Goal: Task Accomplishment & Management: Use online tool/utility

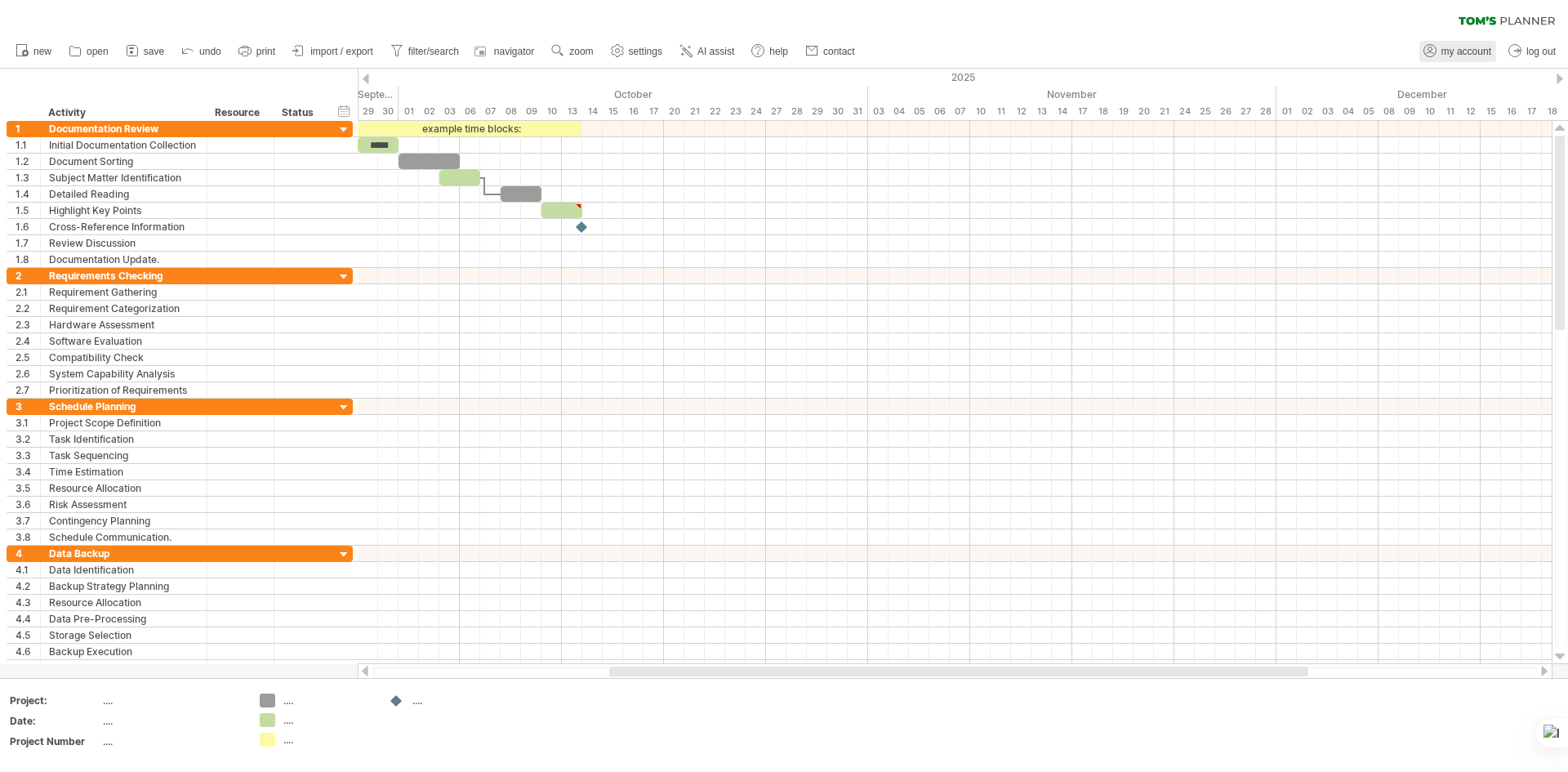
click at [1479, 41] on link "my account" at bounding box center [1457, 51] width 77 height 22
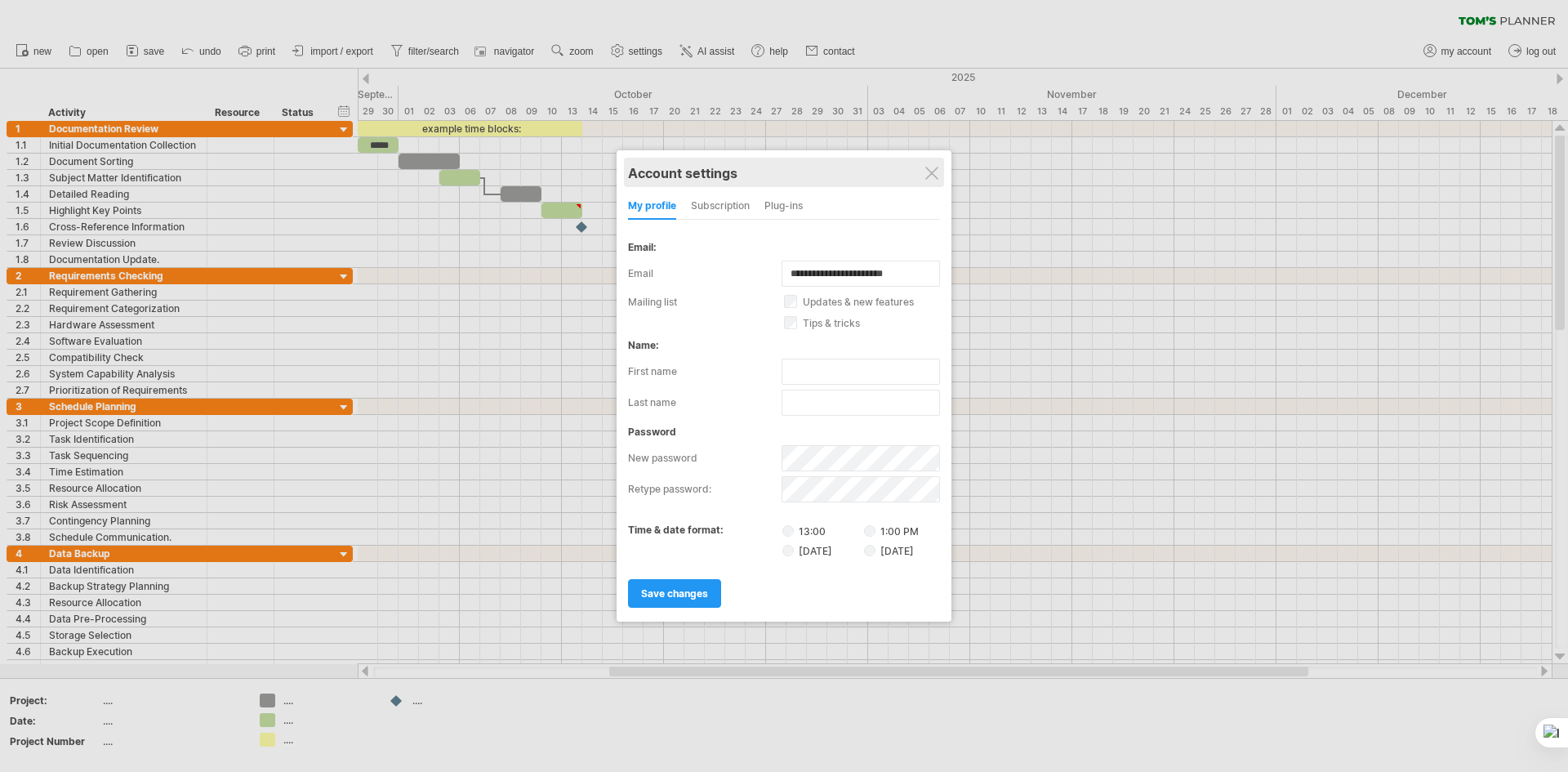
click at [924, 171] on div "Account settings" at bounding box center [784, 172] width 312 height 29
click at [937, 176] on div at bounding box center [932, 173] width 13 height 13
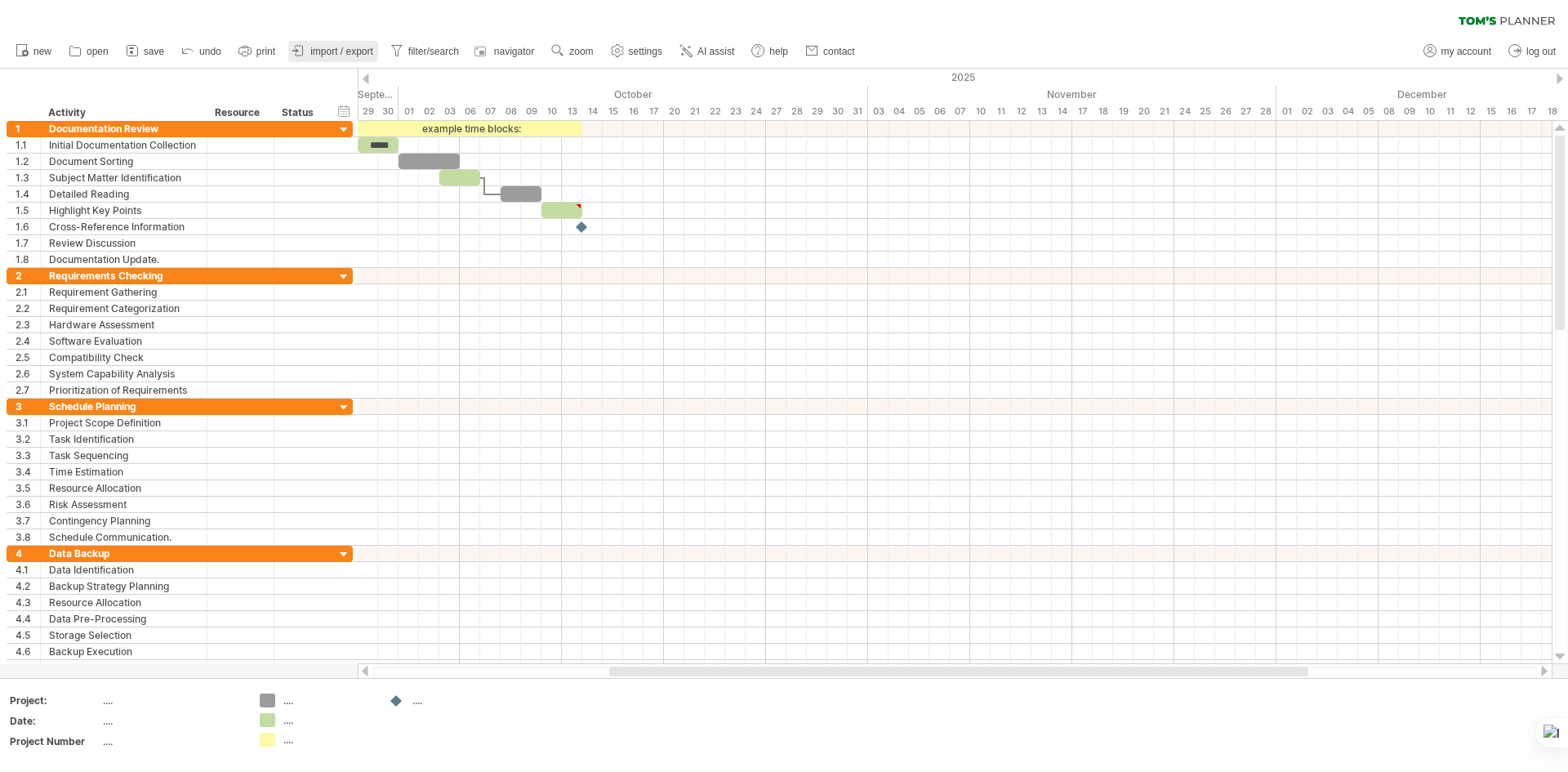
click at [331, 40] on link "import / export" at bounding box center [333, 51] width 89 height 22
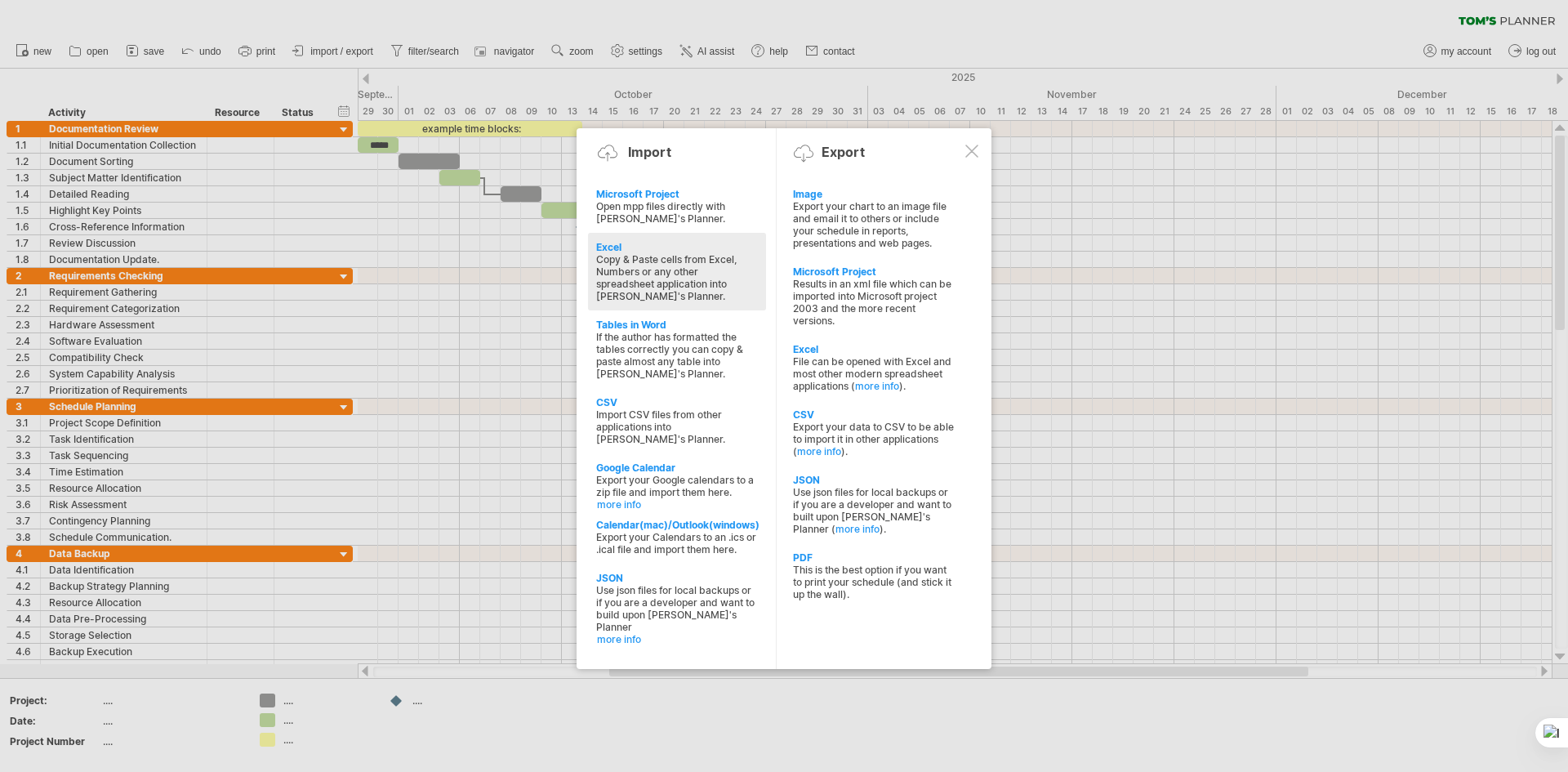
click at [622, 246] on div "Excel" at bounding box center [677, 247] width 162 height 12
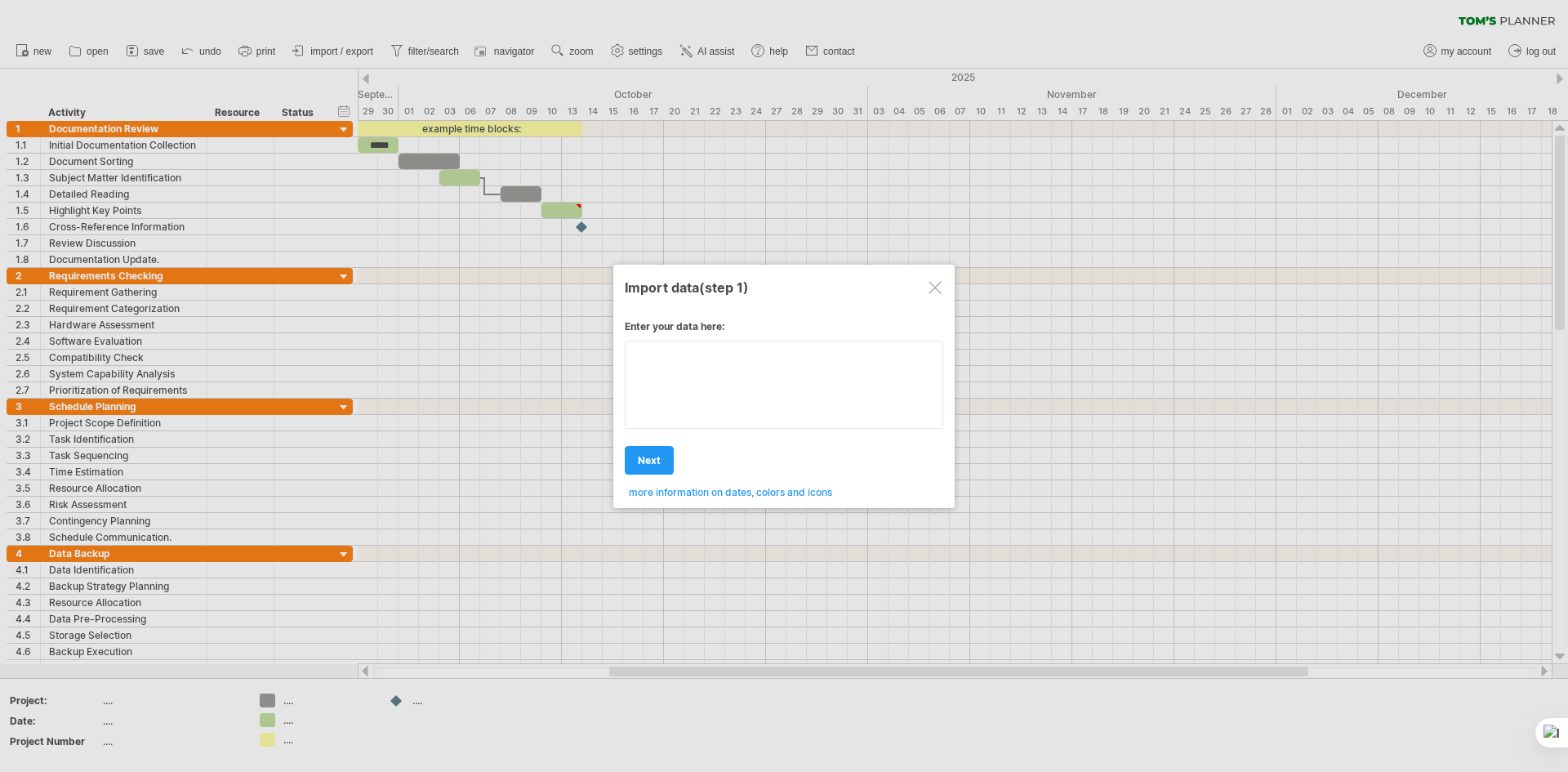
click at [753, 398] on div "Enter your data here: Your data: COPY/PASTE the content of your spreadsheet HER…" at bounding box center [784, 403] width 318 height 190
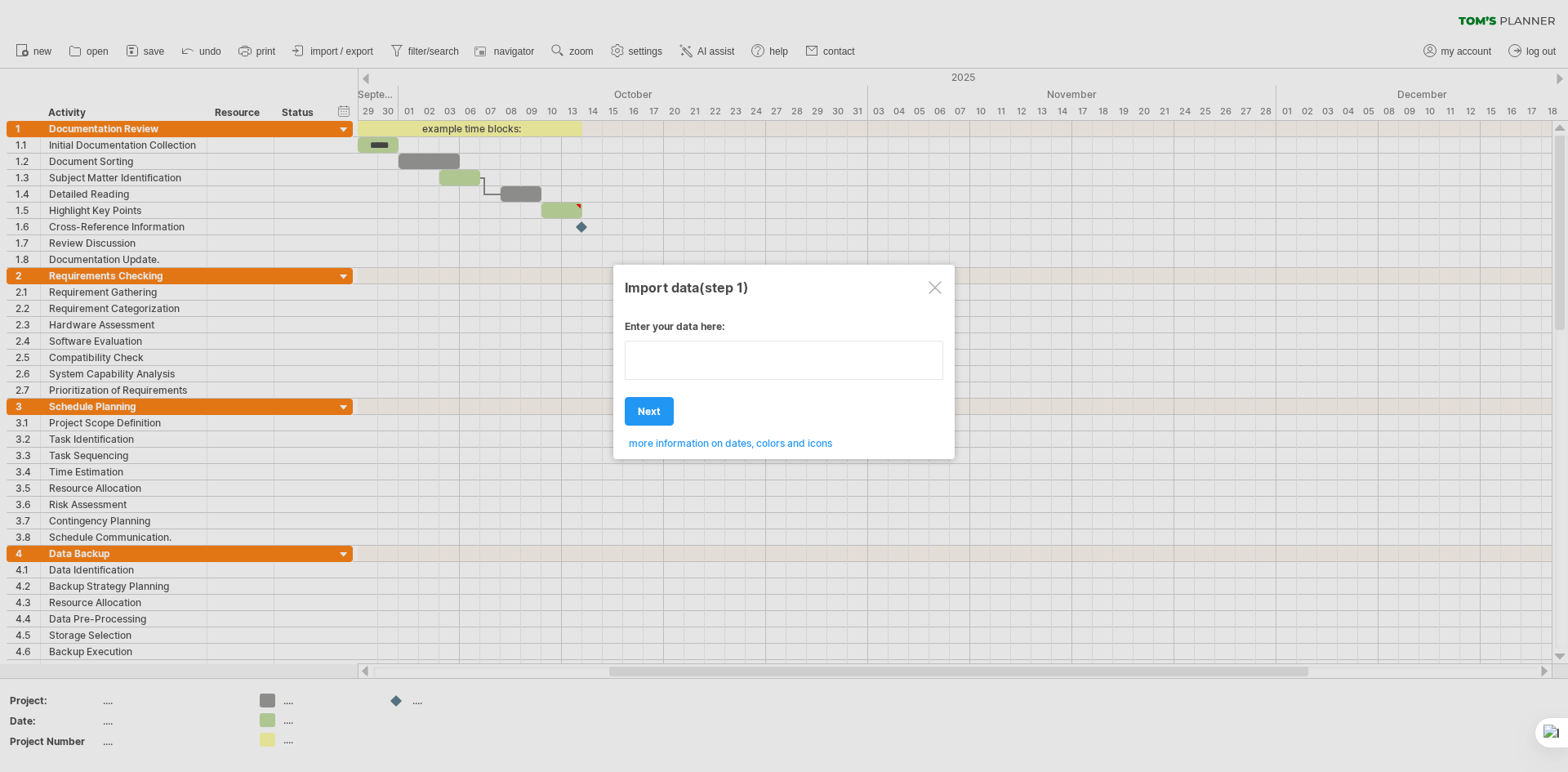
type textarea "**********"
click at [932, 291] on div at bounding box center [935, 287] width 13 height 13
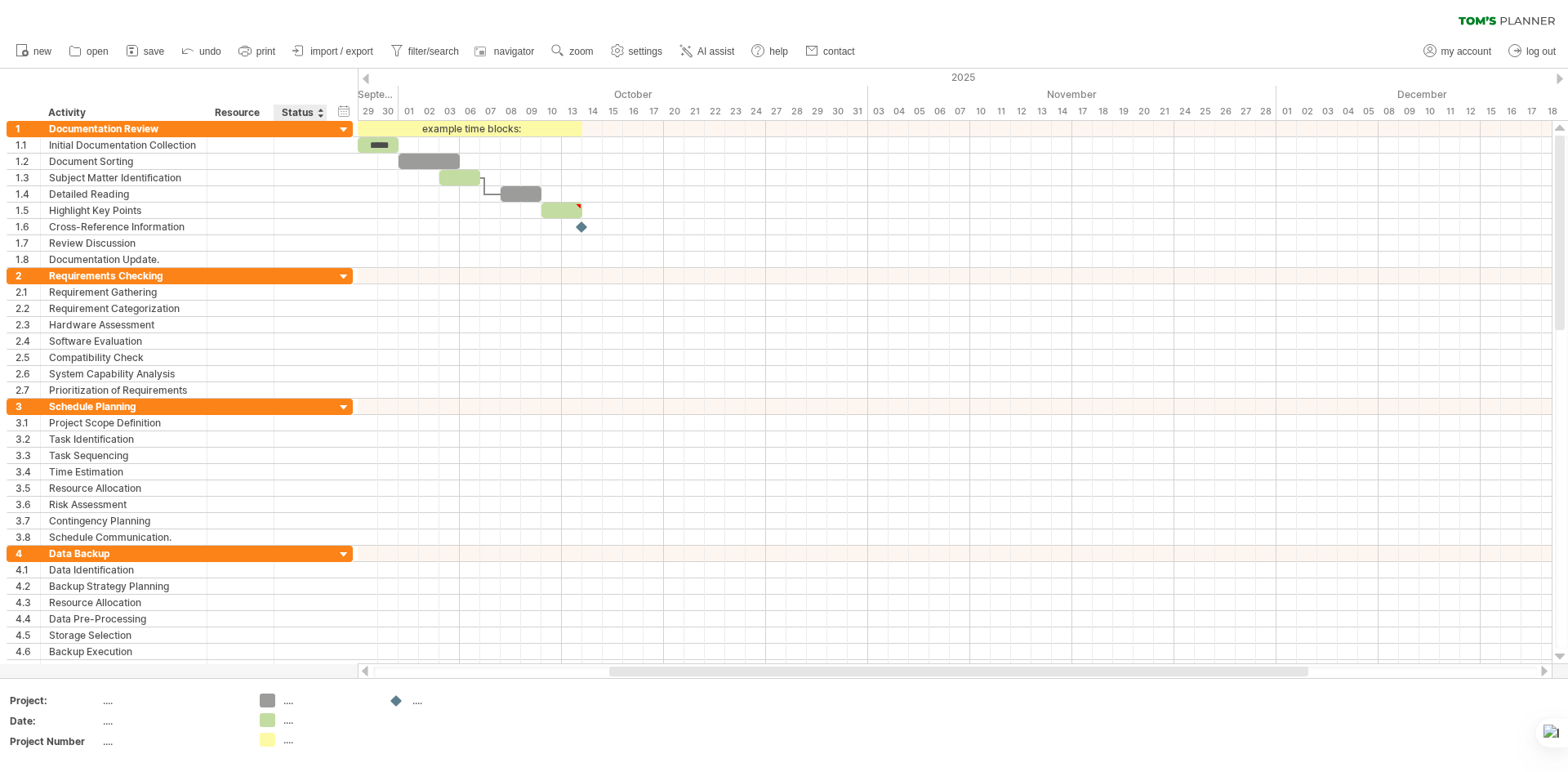
click at [337, 59] on link "import / export" at bounding box center [333, 51] width 89 height 22
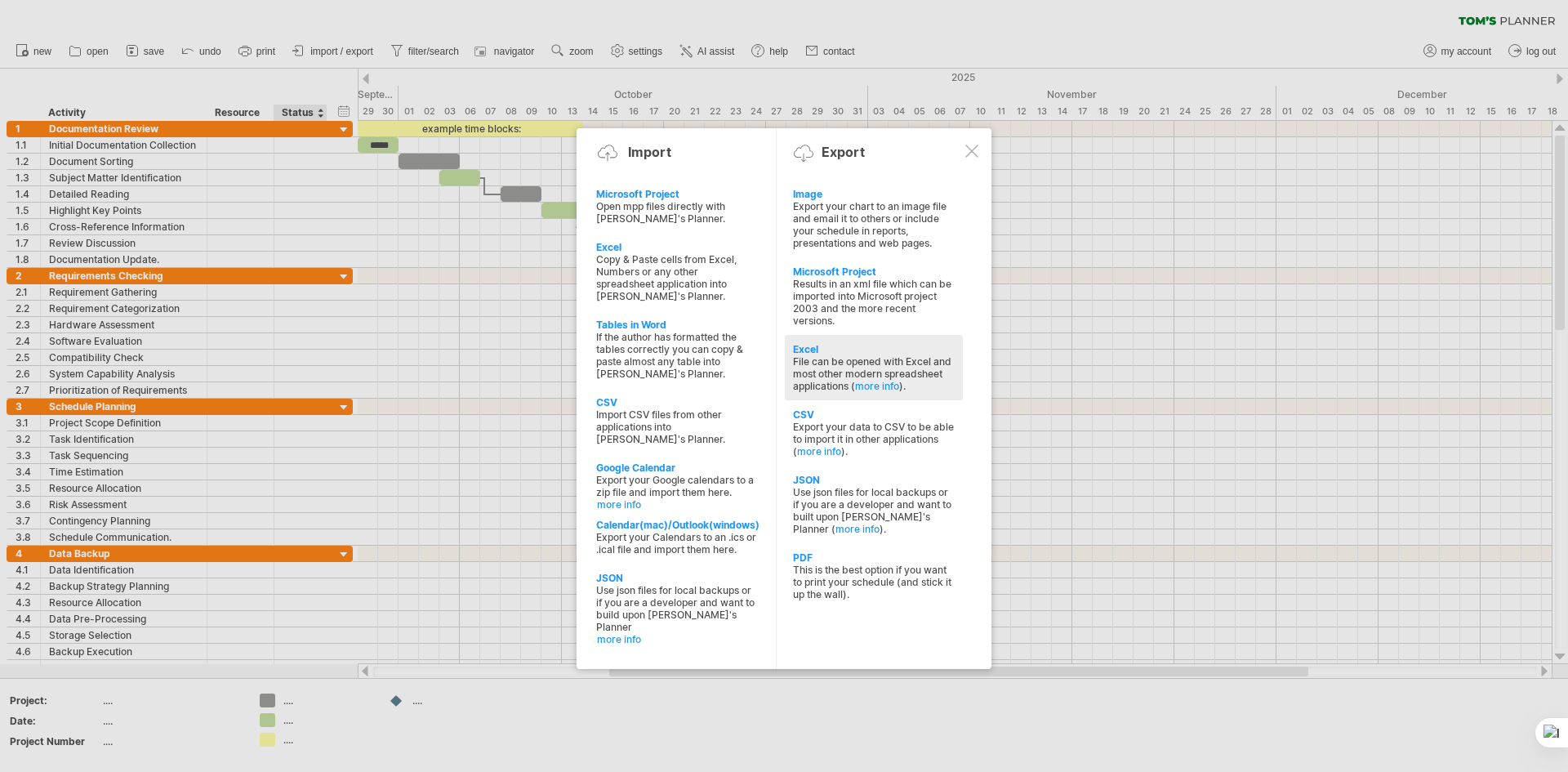
click at [848, 371] on div "File can be opened with Excel and most other modern spreadsheet applications ( …" at bounding box center [874, 374] width 162 height 37
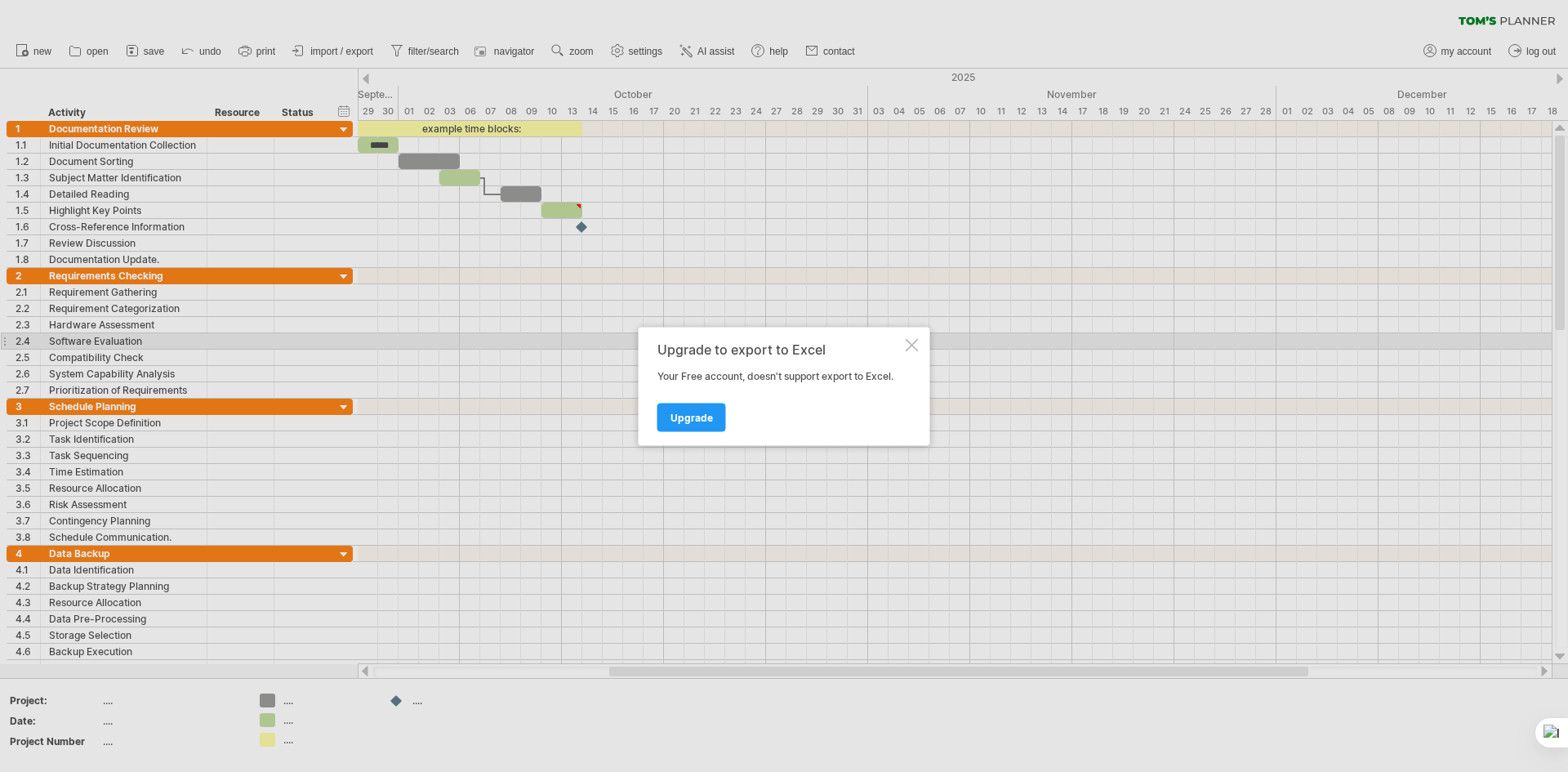
click at [913, 345] on div at bounding box center [912, 344] width 13 height 13
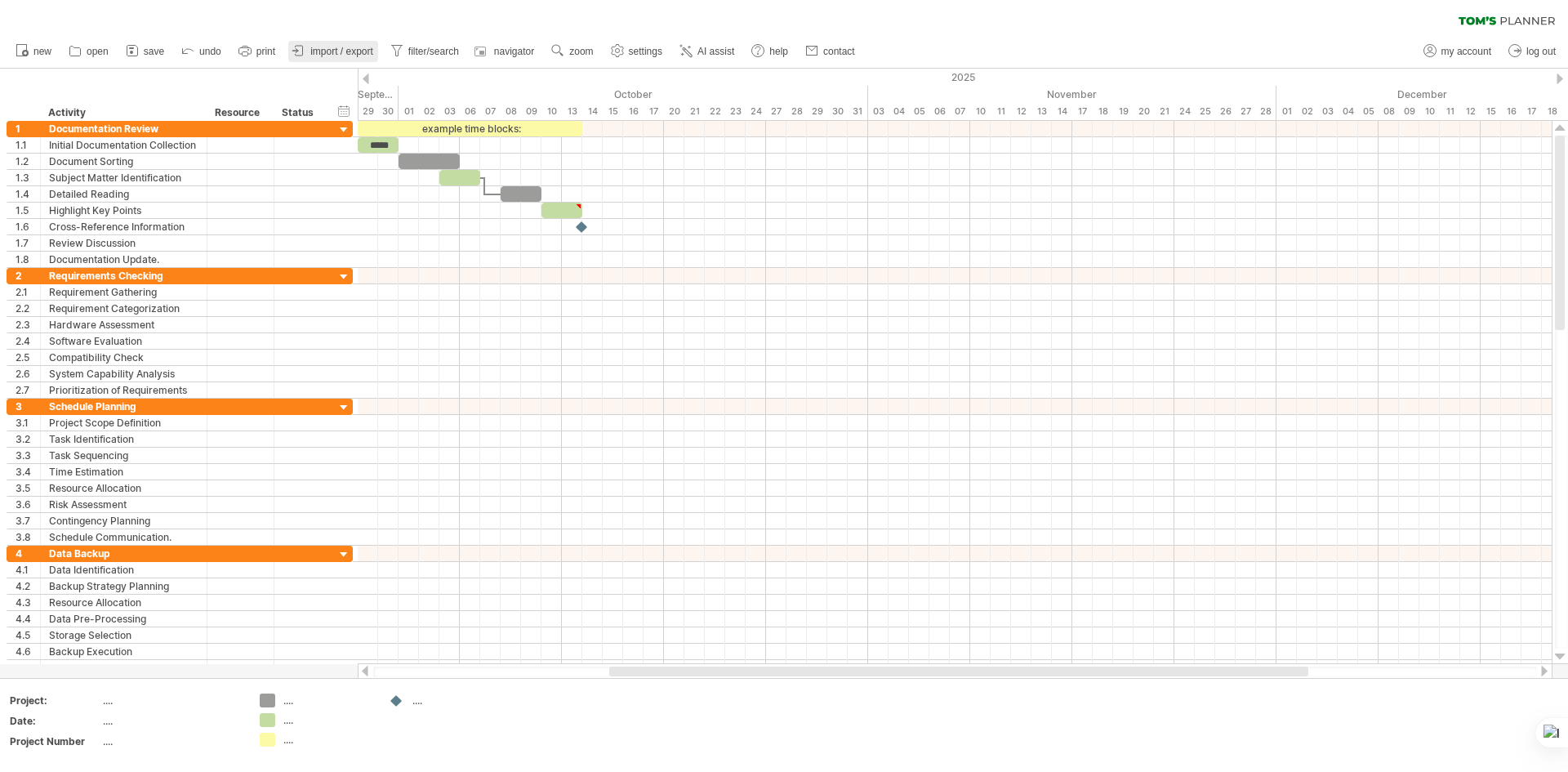
click at [349, 53] on span "import / export" at bounding box center [341, 51] width 63 height 11
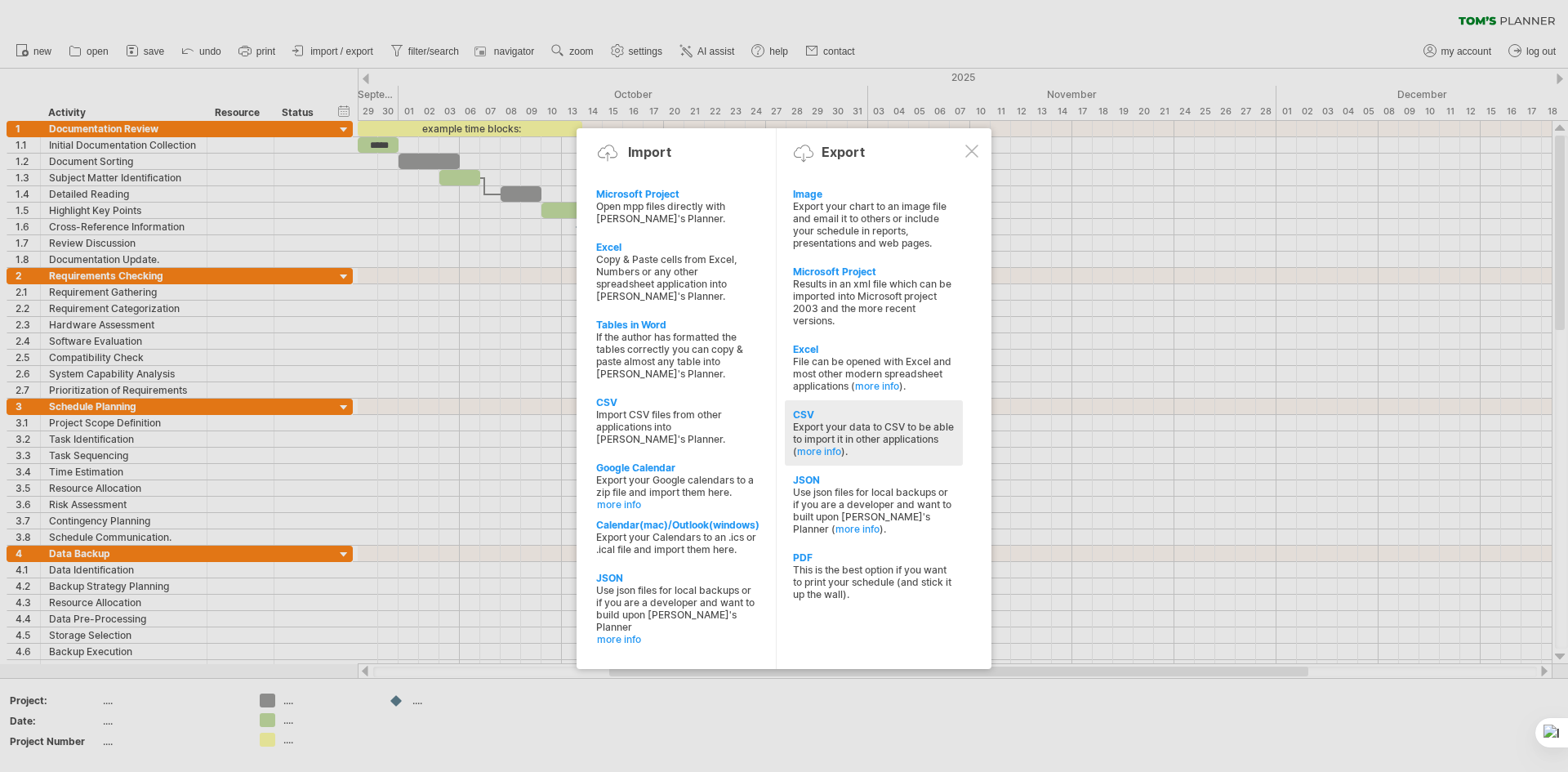
click at [812, 435] on div "Export your data to CSV to be able to import it in other applications ( more in…" at bounding box center [874, 439] width 162 height 37
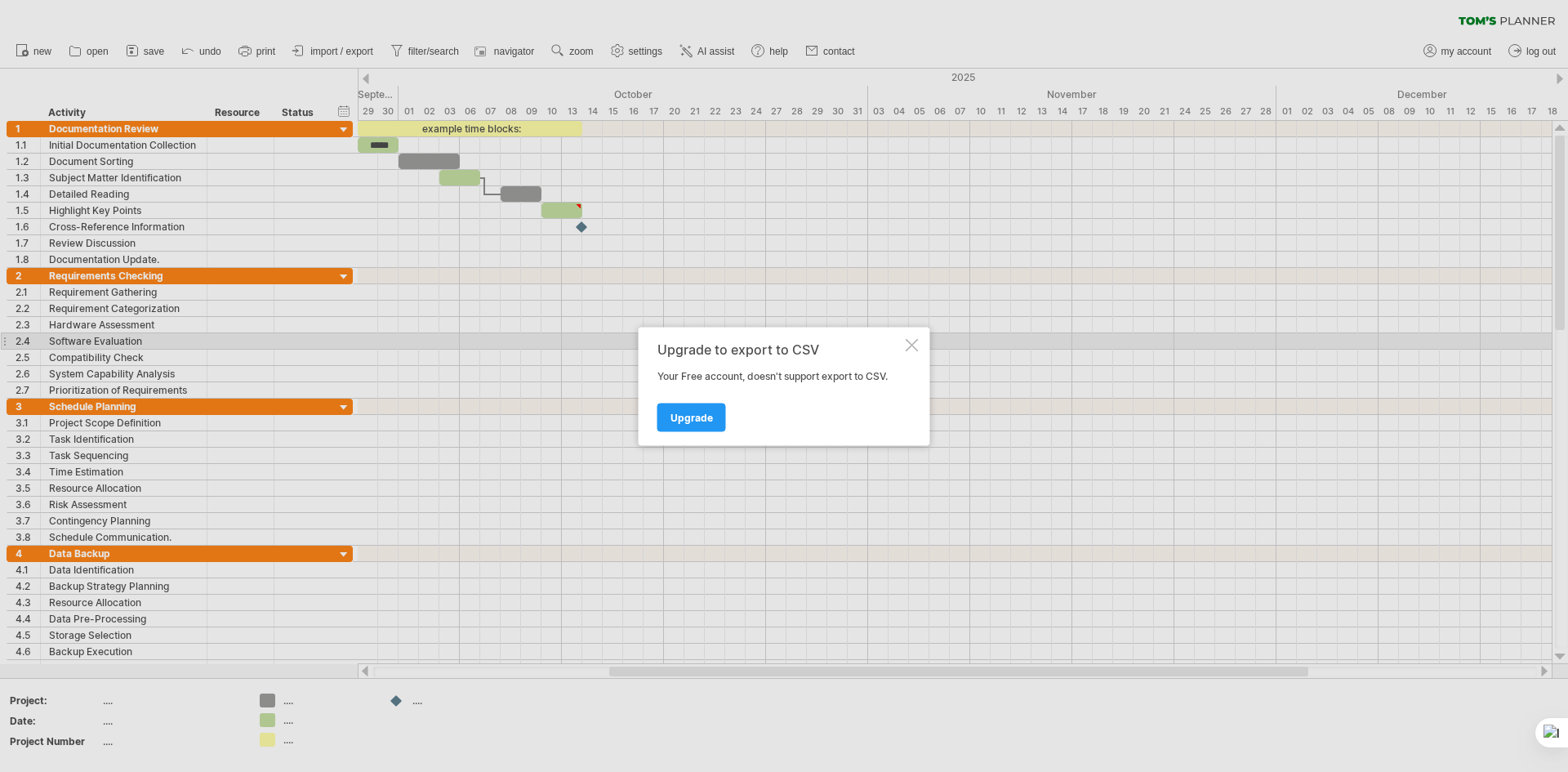
click at [913, 348] on div at bounding box center [912, 344] width 13 height 13
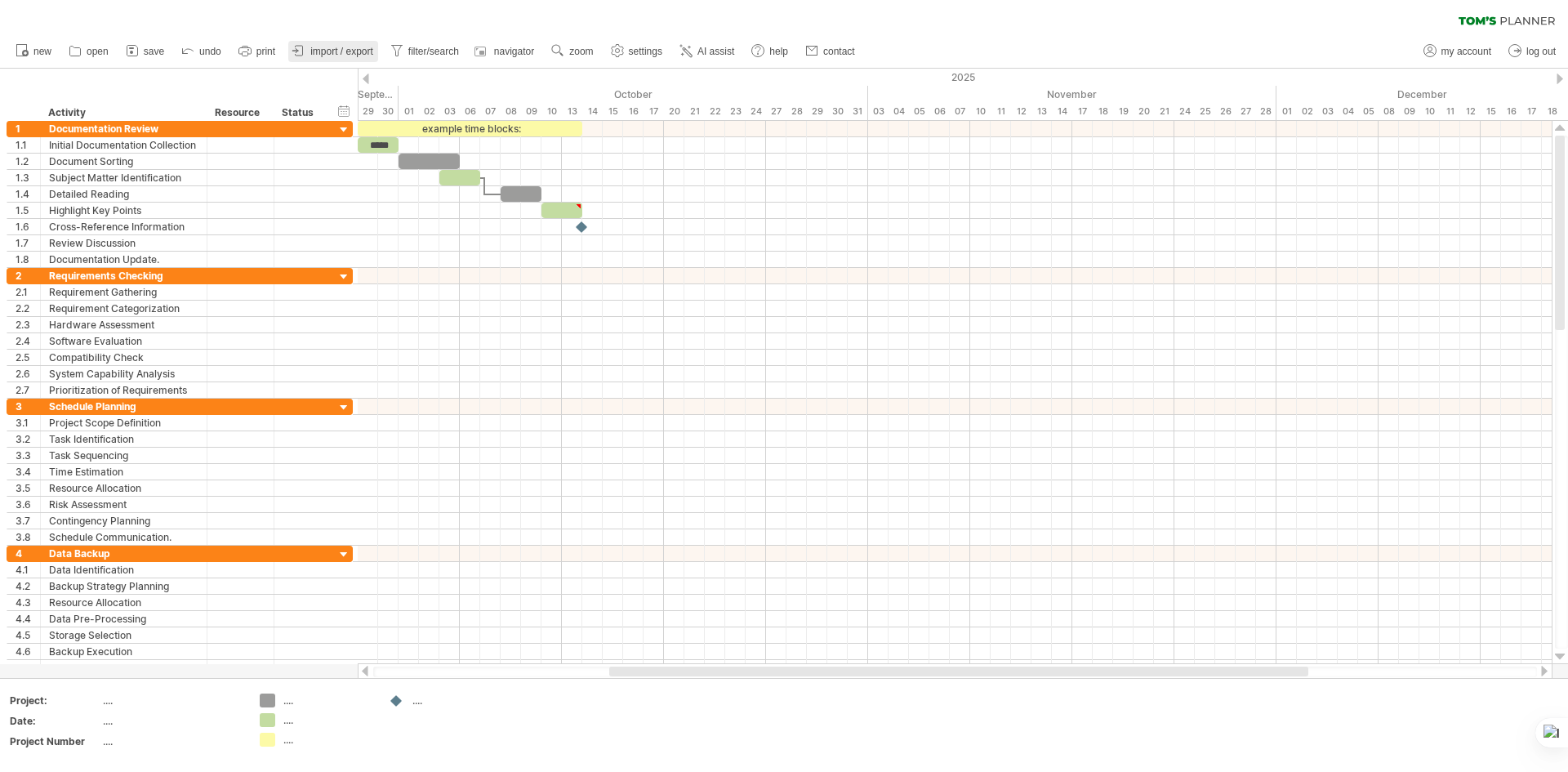
click at [343, 47] on span "import / export" at bounding box center [341, 51] width 63 height 11
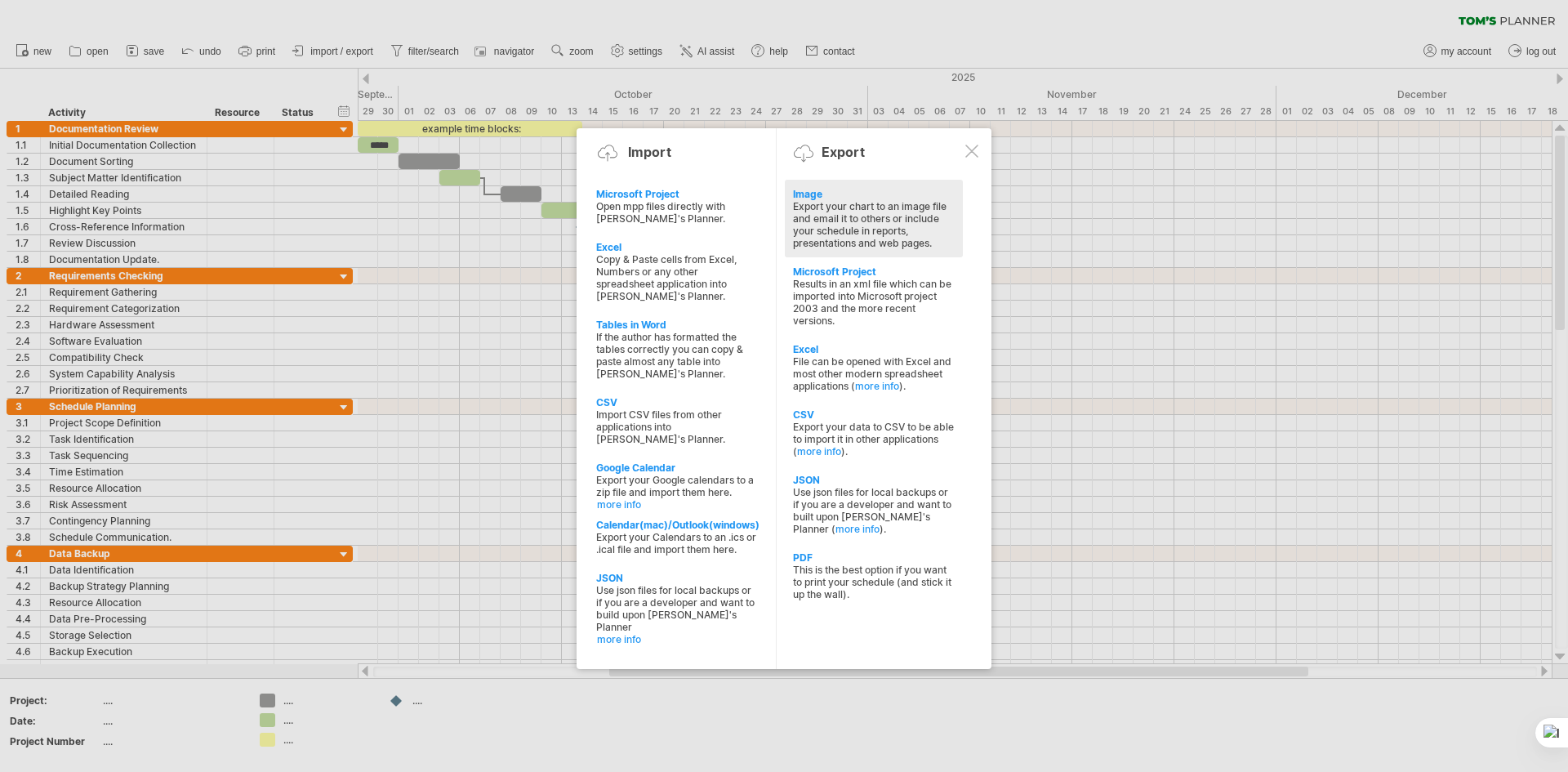
click at [833, 240] on div "Export your chart to an image file and email it to others or include your sched…" at bounding box center [874, 225] width 162 height 49
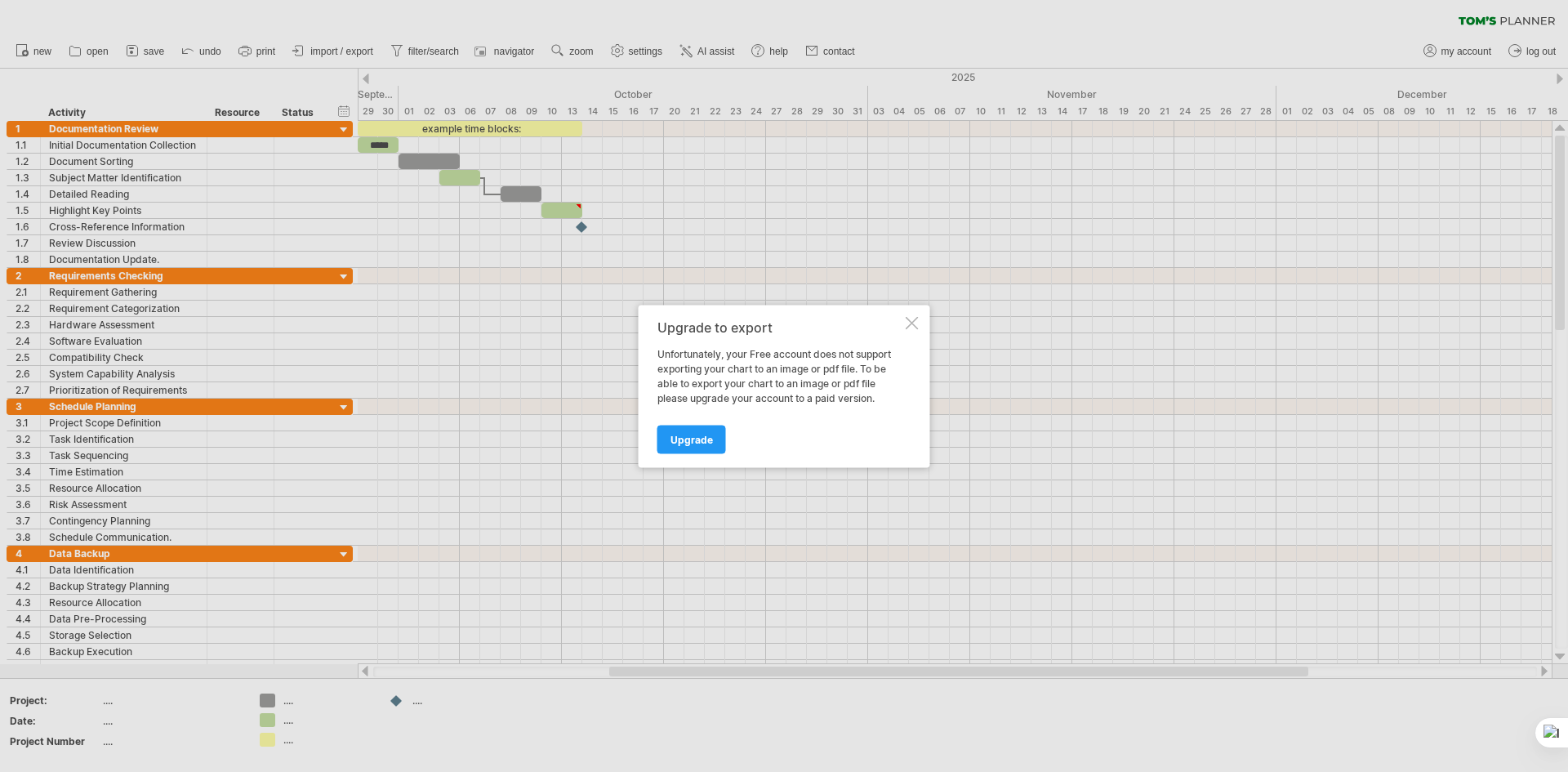
click at [914, 330] on div "Upgrade to export Unfortunately, your Free account does not support exporting y…" at bounding box center [784, 386] width 292 height 163
click at [920, 322] on div "Upgrade to export Unfortunately, your Free account does not support exporting y…" at bounding box center [784, 386] width 292 height 163
click at [912, 325] on div at bounding box center [912, 322] width 13 height 13
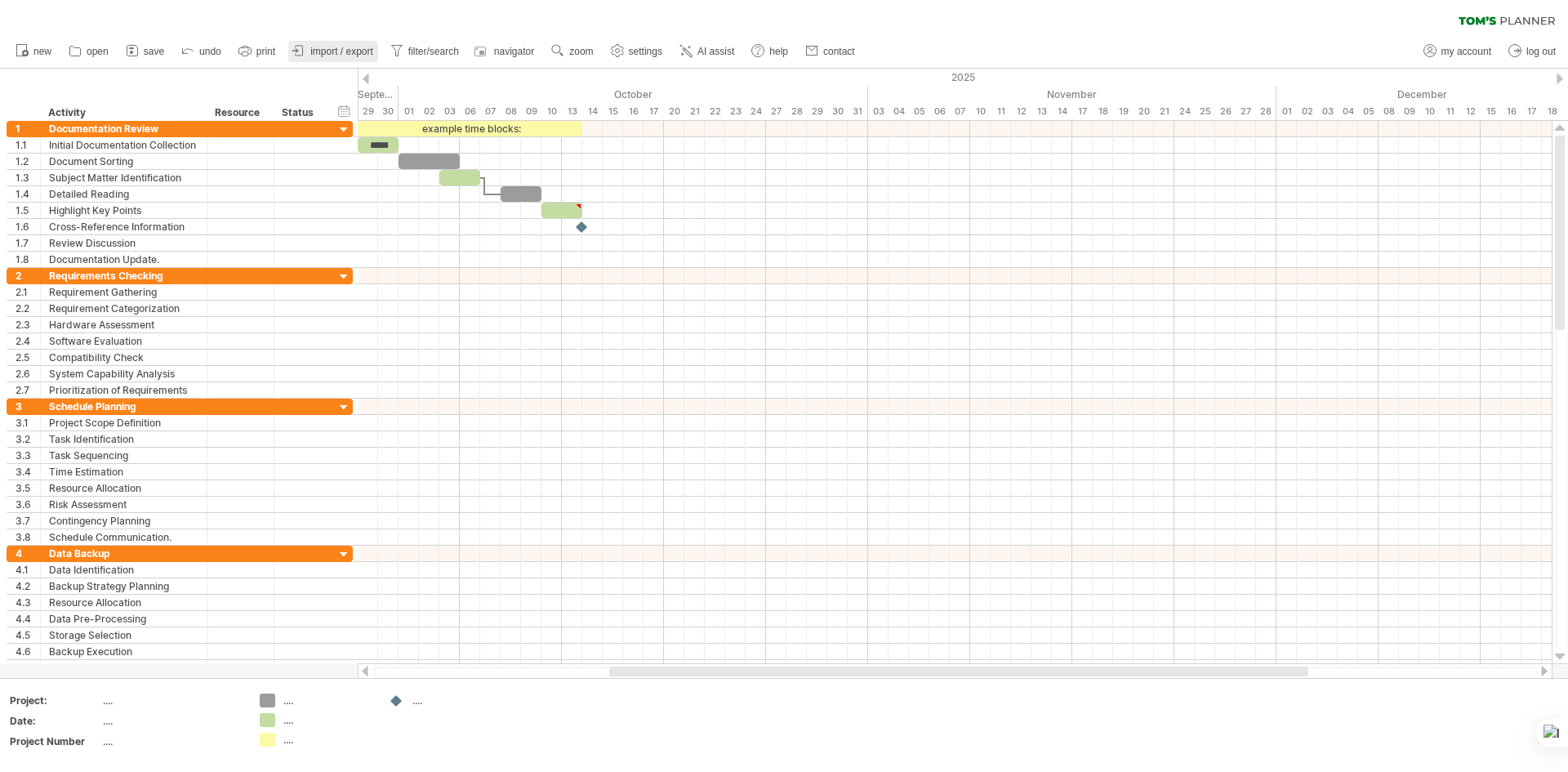
click at [338, 53] on span "import / export" at bounding box center [341, 51] width 63 height 11
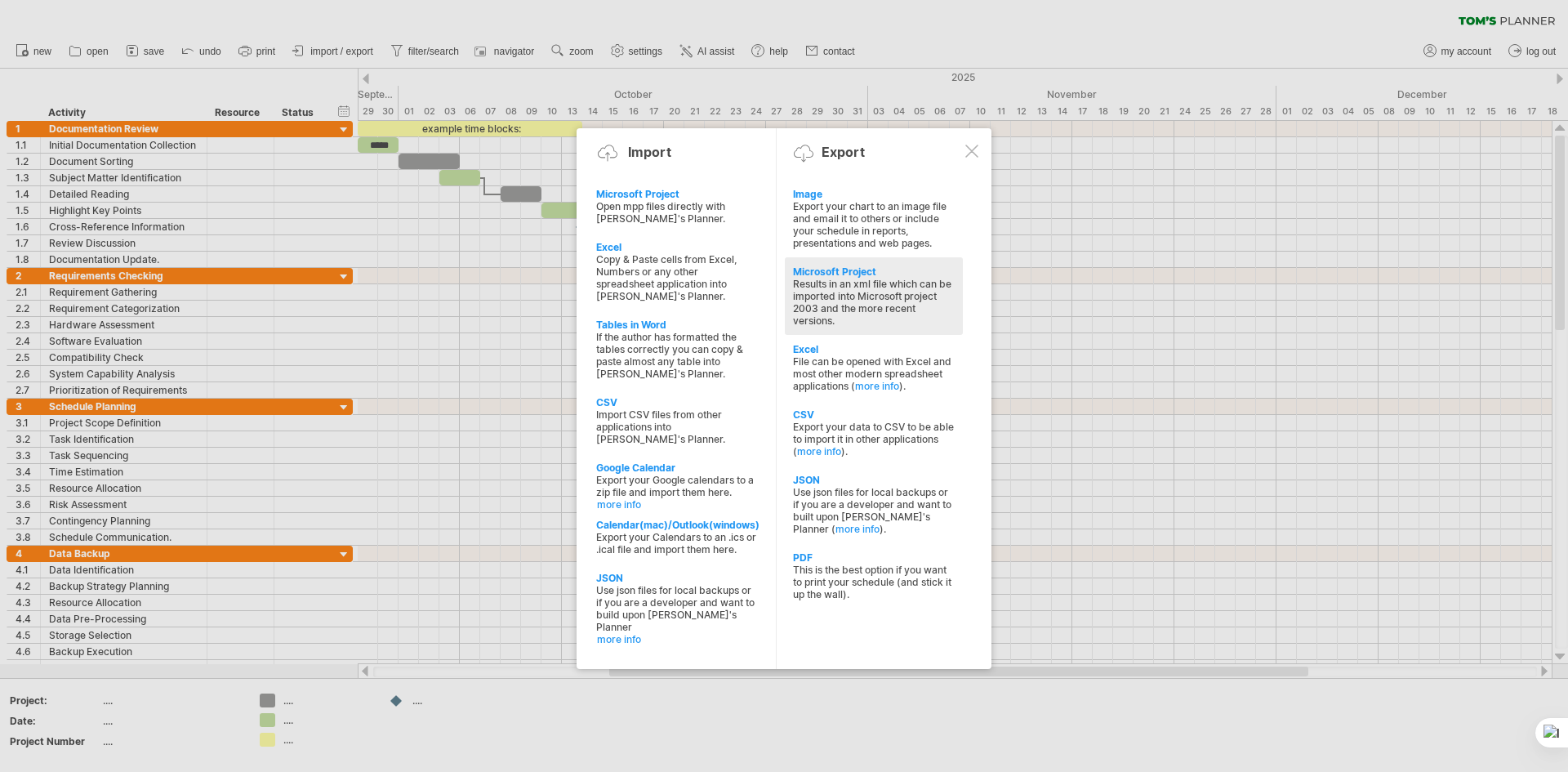
click at [849, 310] on div "Results in an xml file which can be imported into Microsoft project 2003 and th…" at bounding box center [874, 302] width 162 height 49
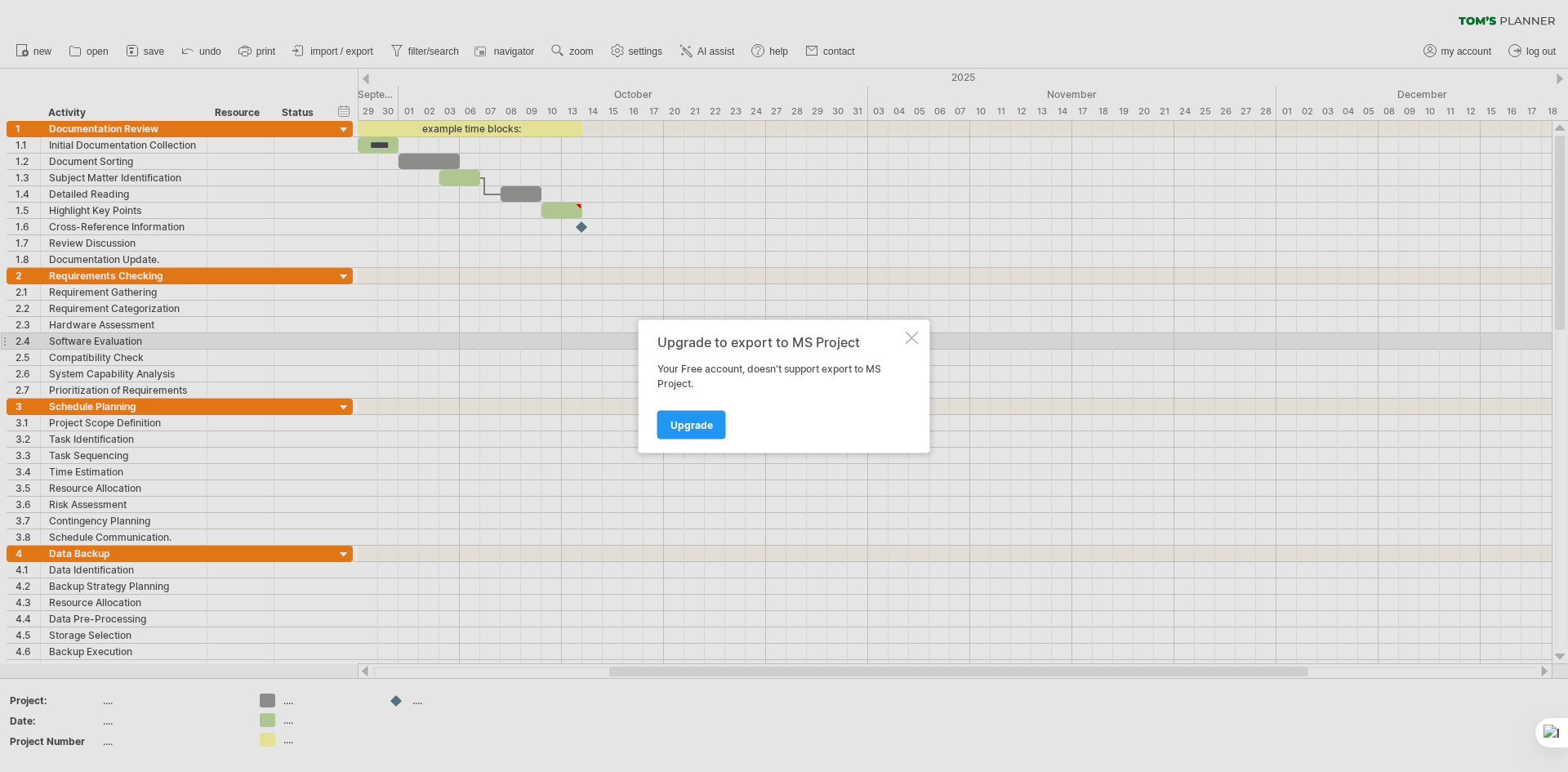
click at [910, 336] on div at bounding box center [912, 337] width 13 height 13
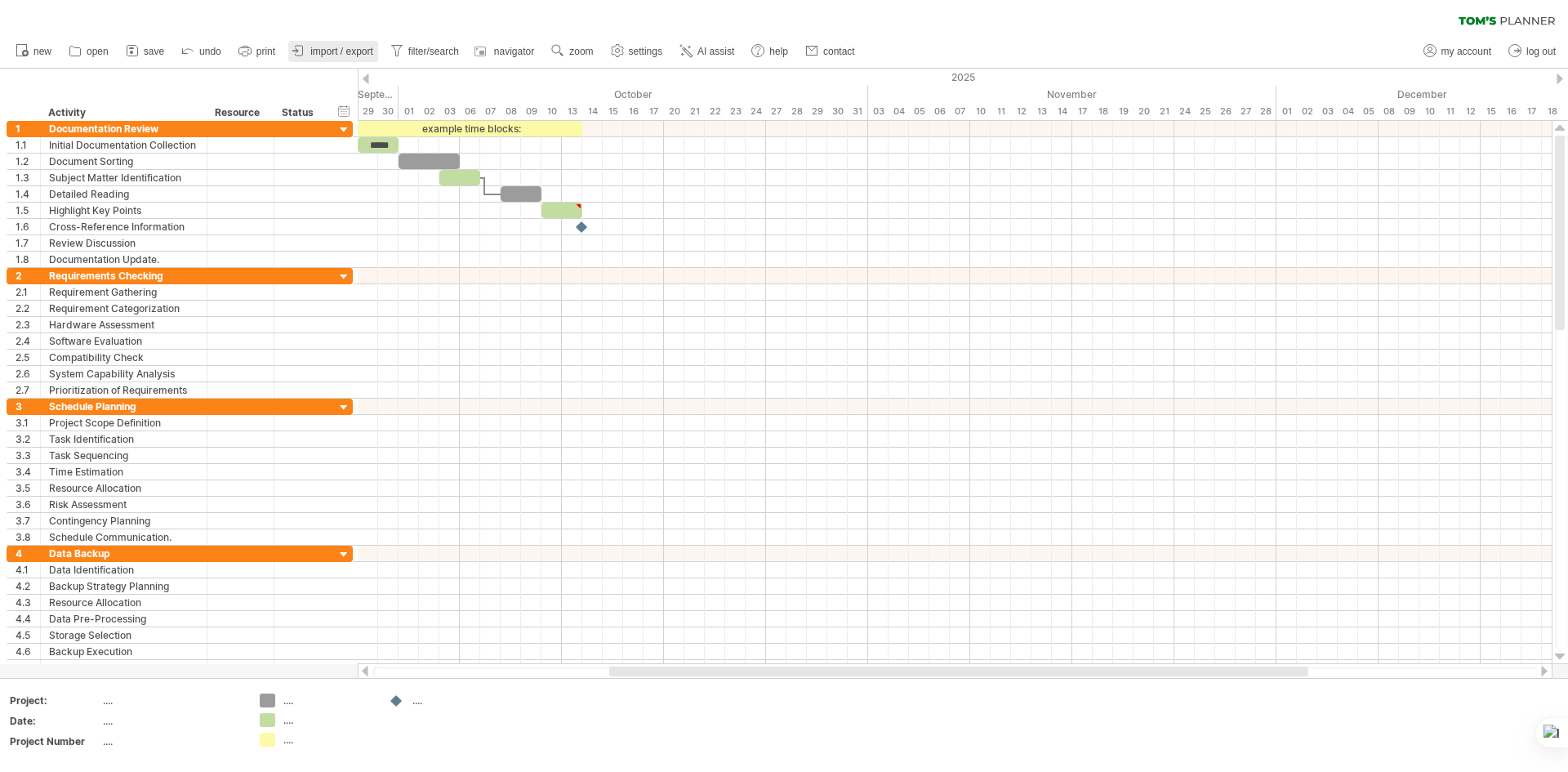
click at [341, 52] on span "import / export" at bounding box center [341, 51] width 63 height 11
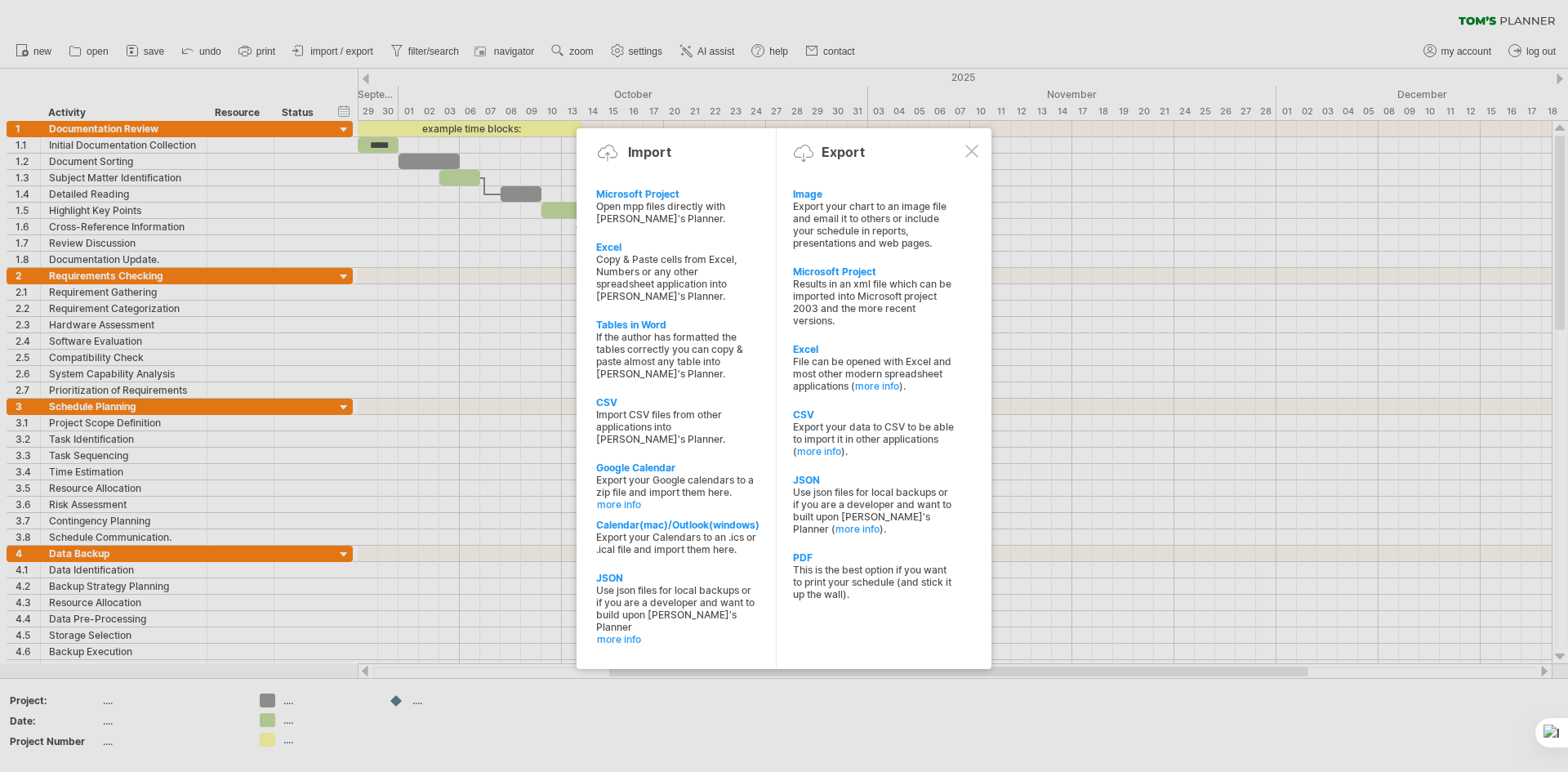
click at [789, 52] on div at bounding box center [784, 386] width 1568 height 772
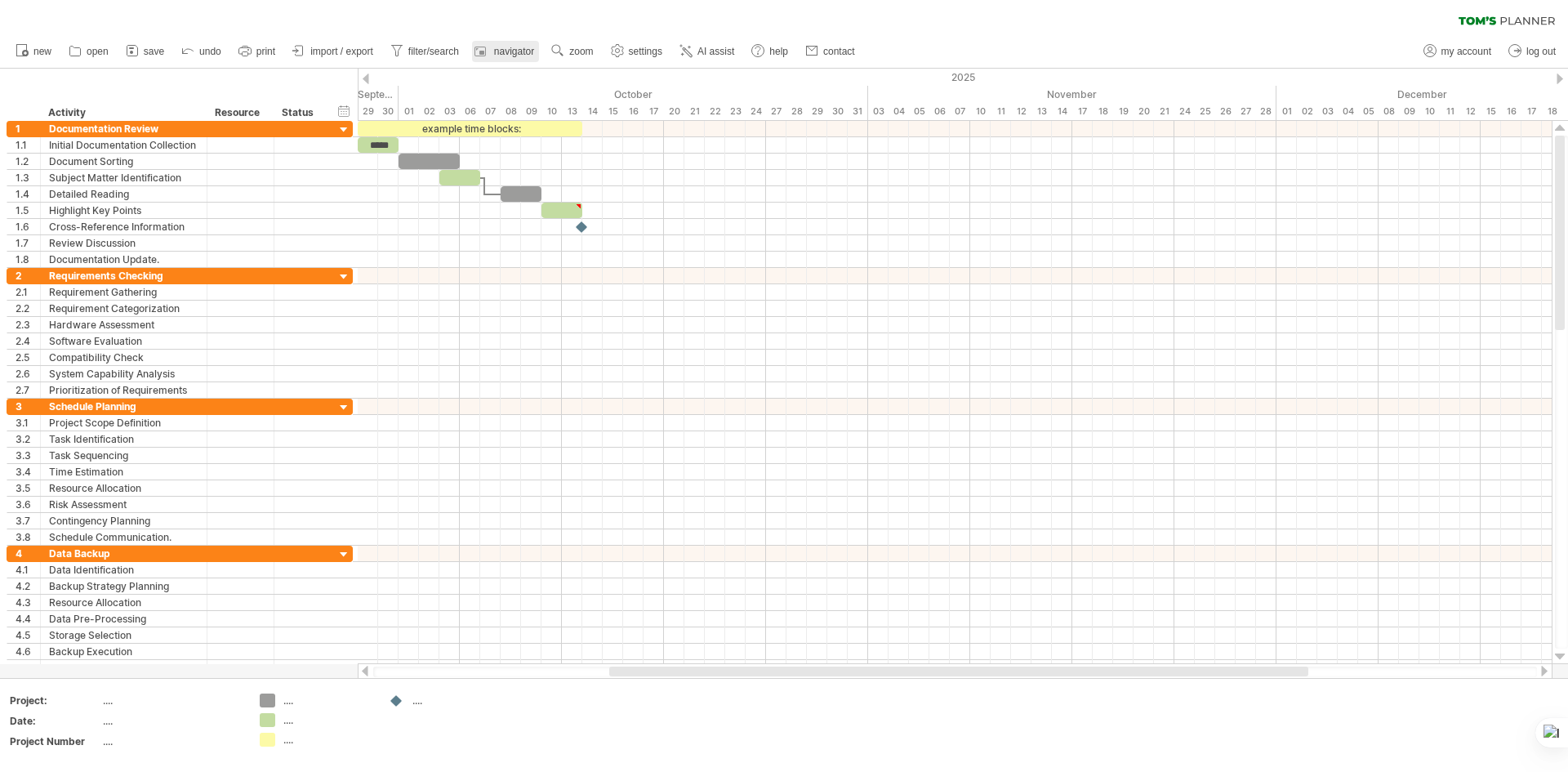
drag, startPoint x: 555, startPoint y: 46, endPoint x: 536, endPoint y: 48, distance: 19.1
click at [543, 48] on ul "new open" at bounding box center [434, 52] width 854 height 34
click at [513, 53] on span "navigator" at bounding box center [513, 51] width 40 height 11
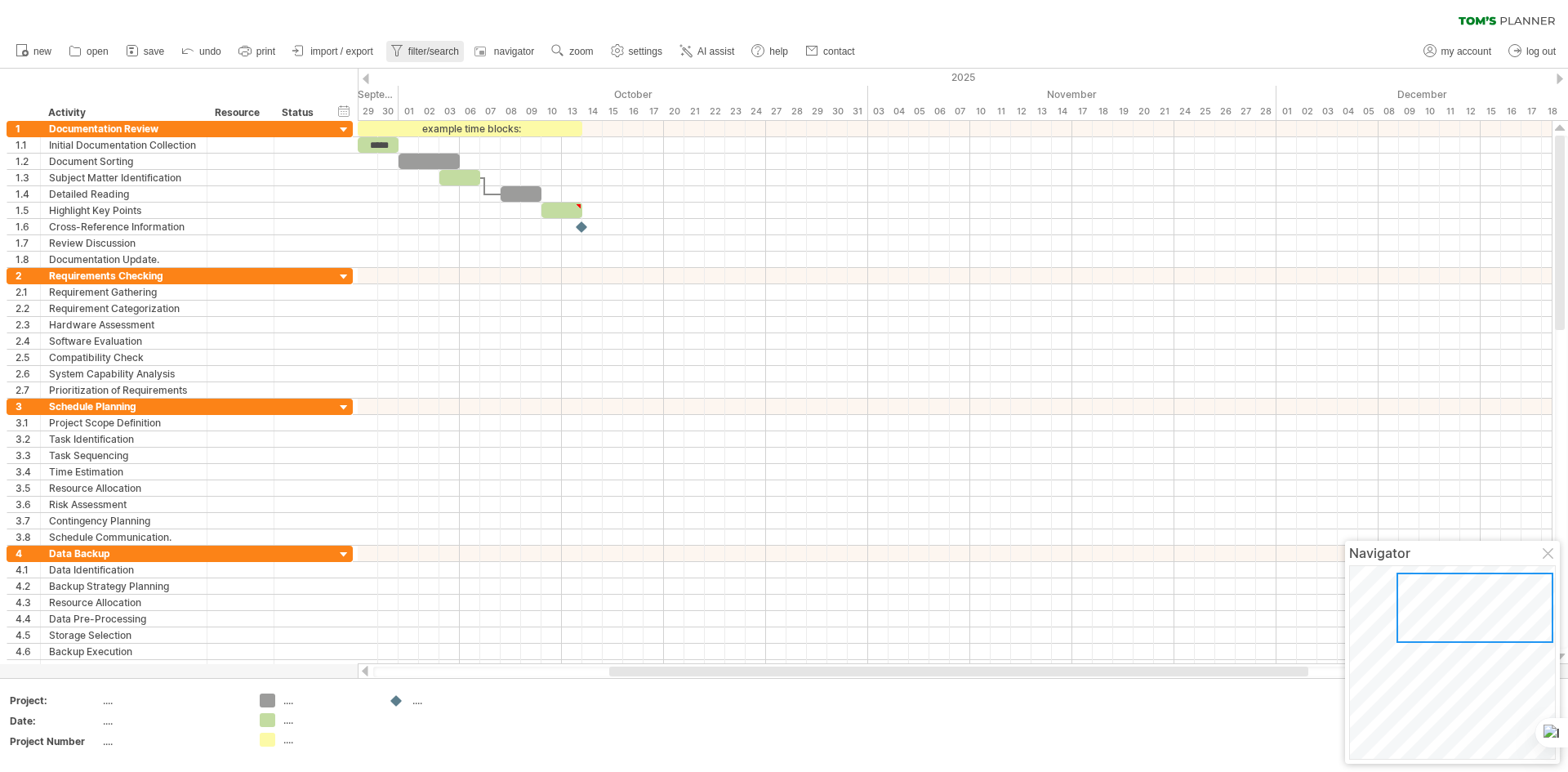
click at [406, 46] on link "filter/search" at bounding box center [425, 51] width 77 height 22
type input "**********"
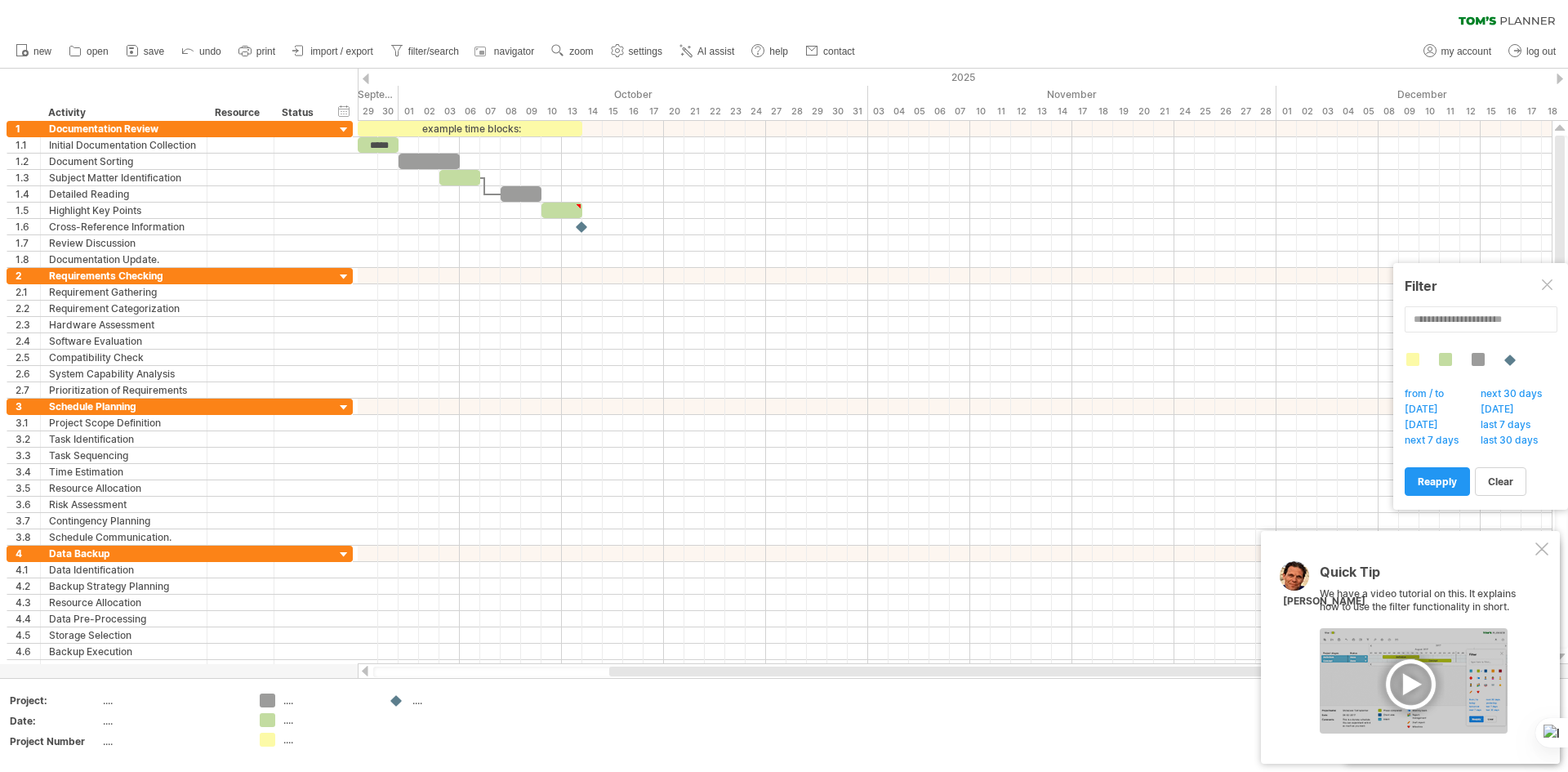
click at [1409, 688] on div at bounding box center [1413, 681] width 188 height 105
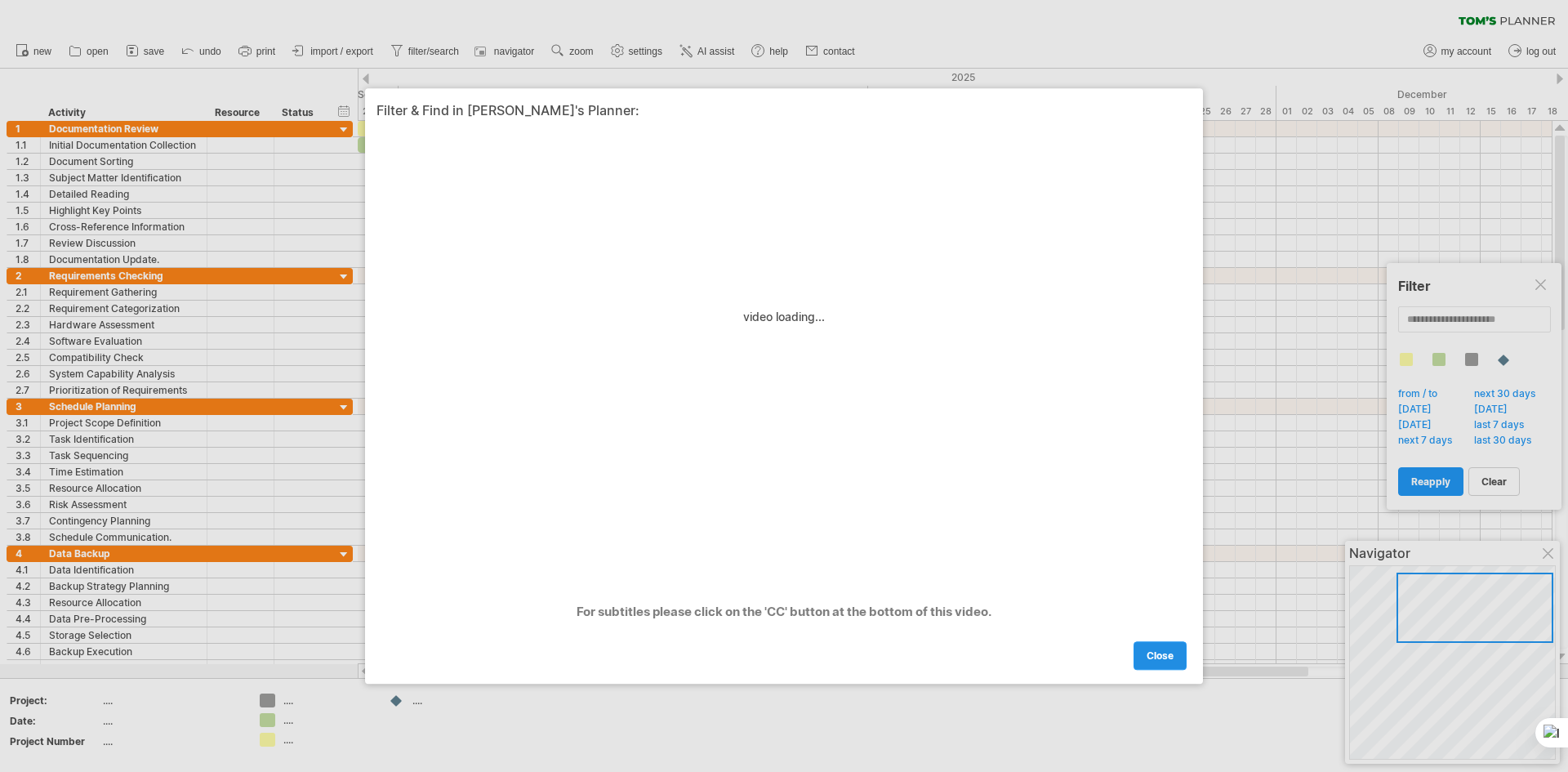
click at [1175, 653] on link "close" at bounding box center [1160, 655] width 53 height 28
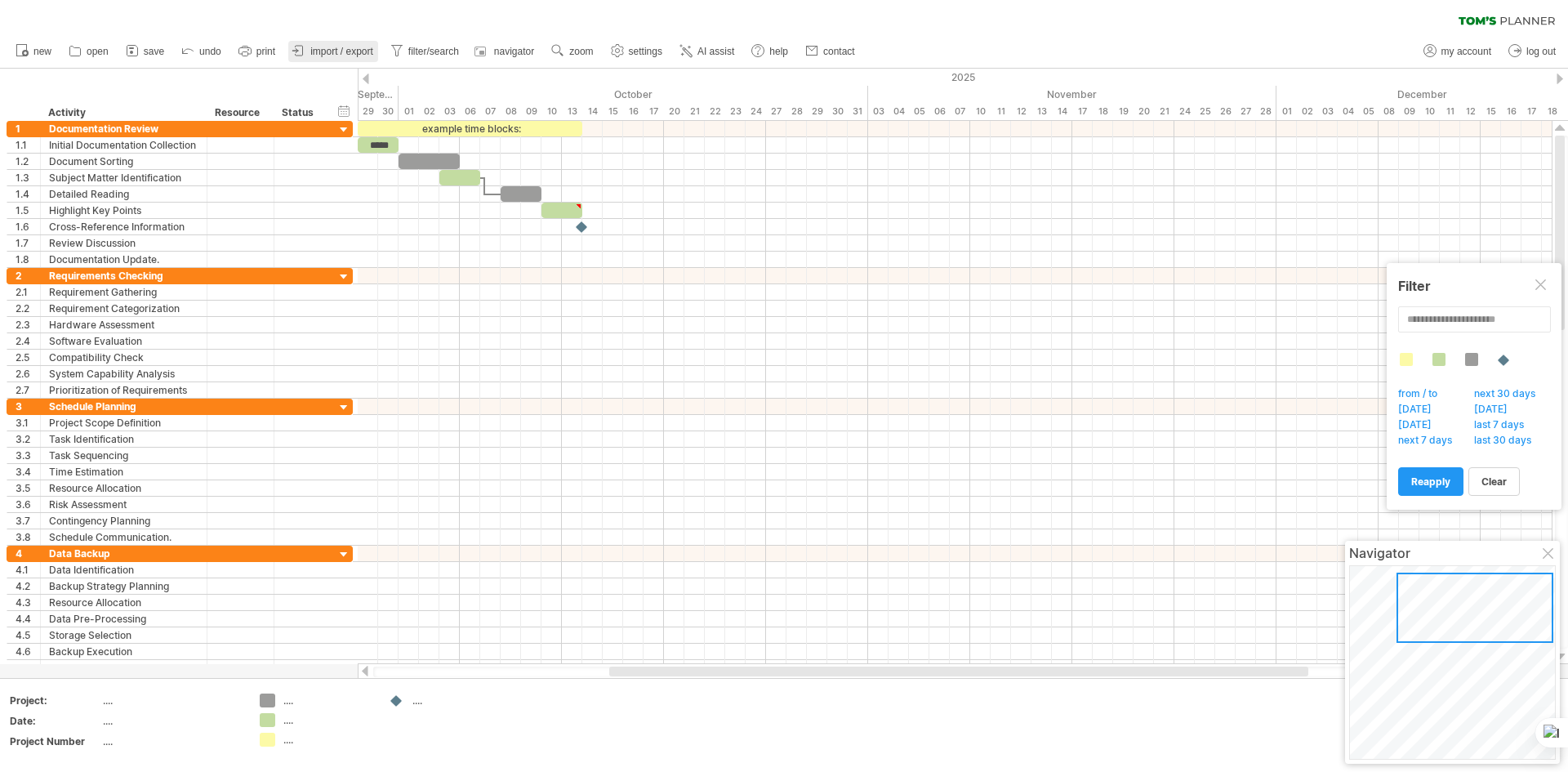
click at [320, 57] on link "import / export" at bounding box center [333, 51] width 89 height 22
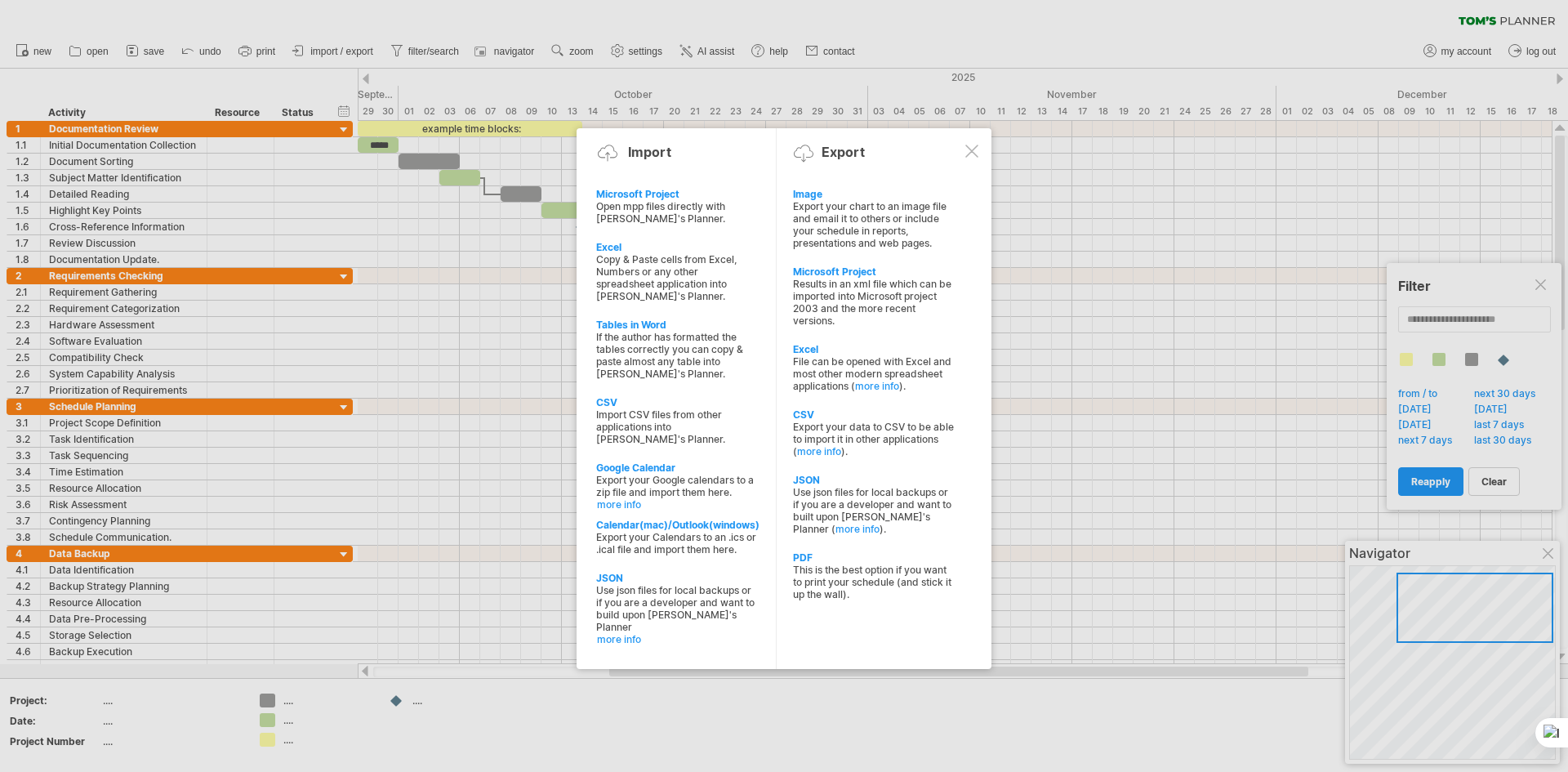
click at [255, 46] on div at bounding box center [784, 386] width 1568 height 772
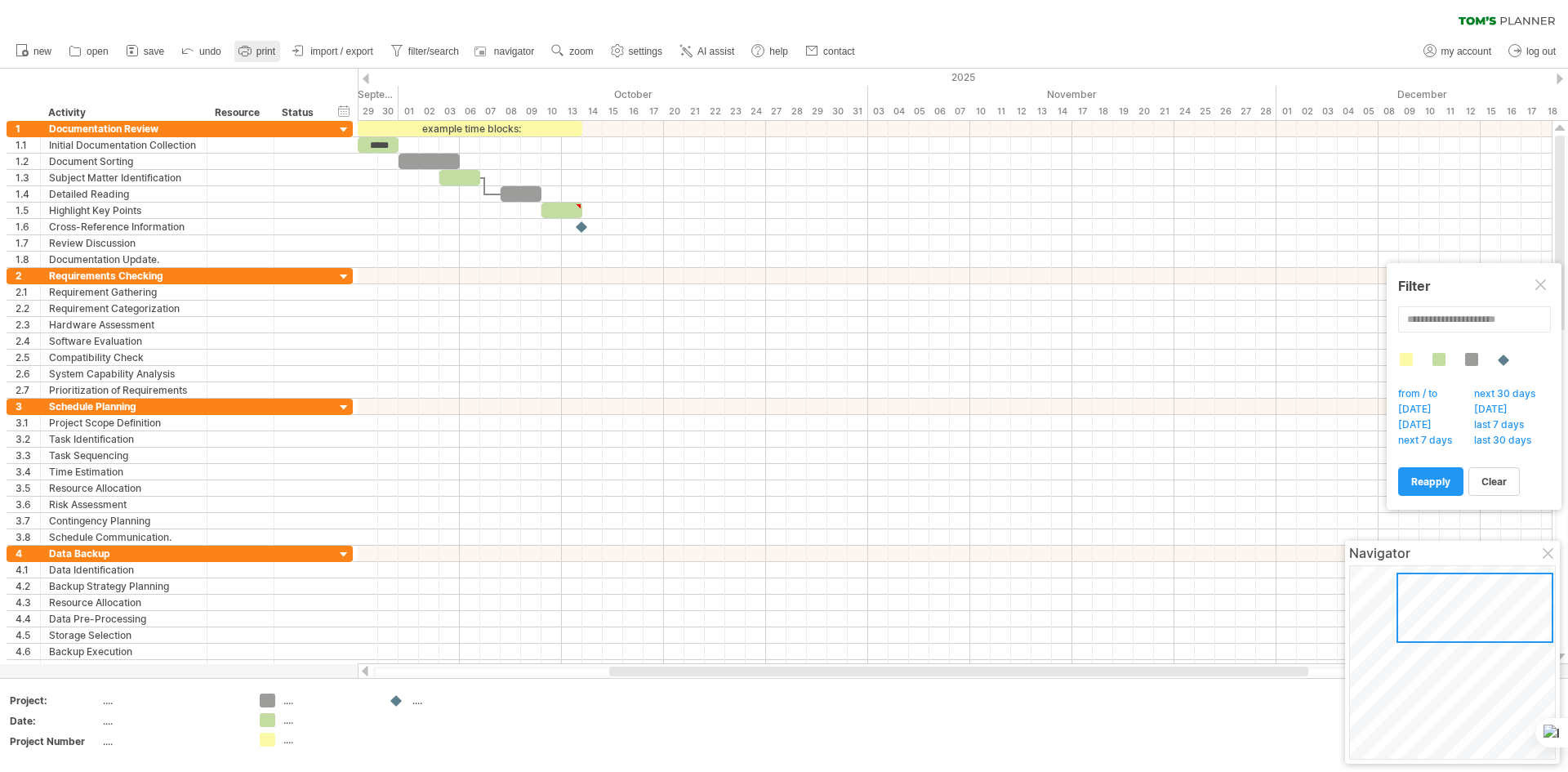
click at [247, 44] on icon at bounding box center [244, 50] width 16 height 16
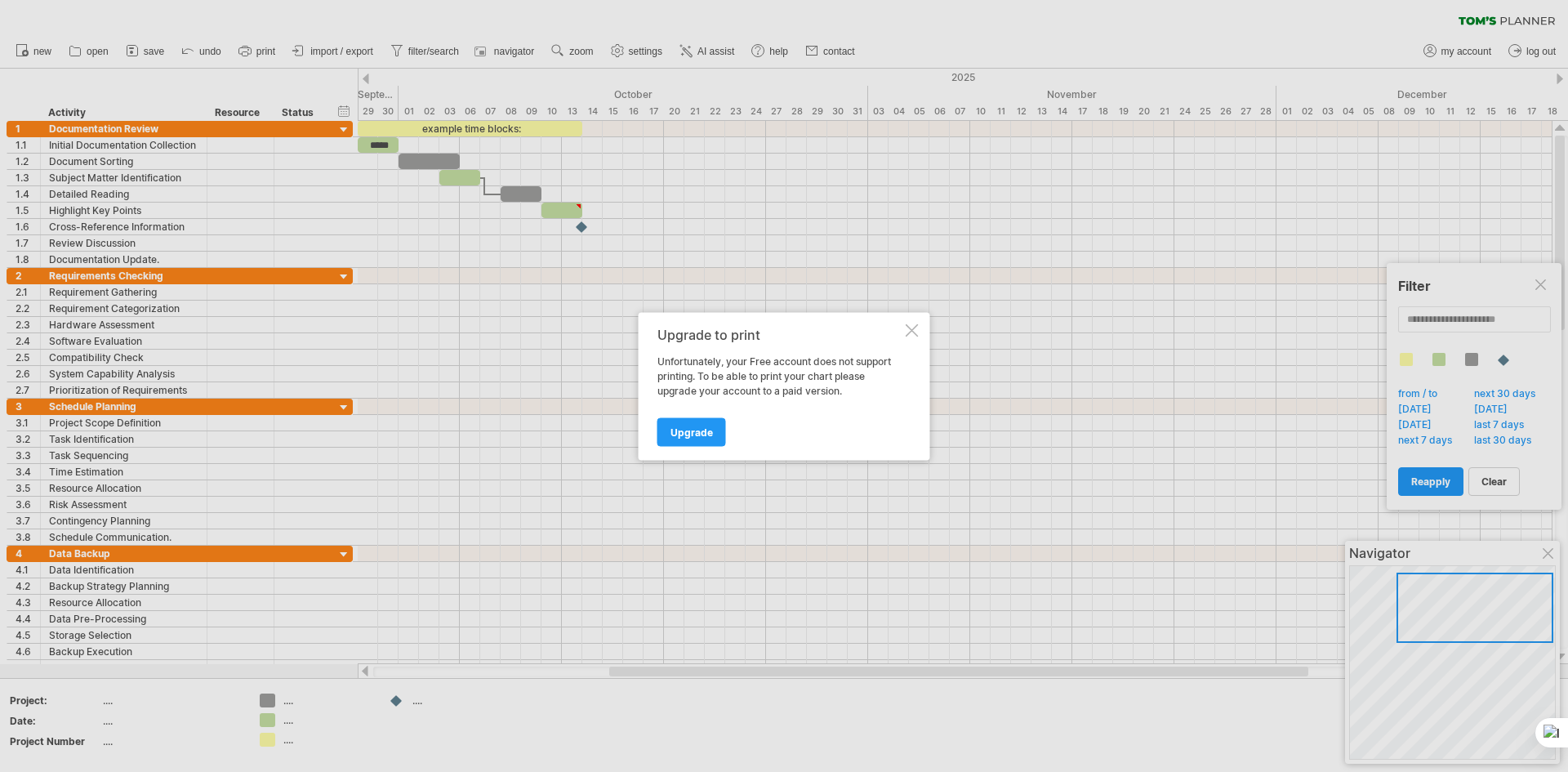
click at [913, 331] on div at bounding box center [912, 330] width 13 height 13
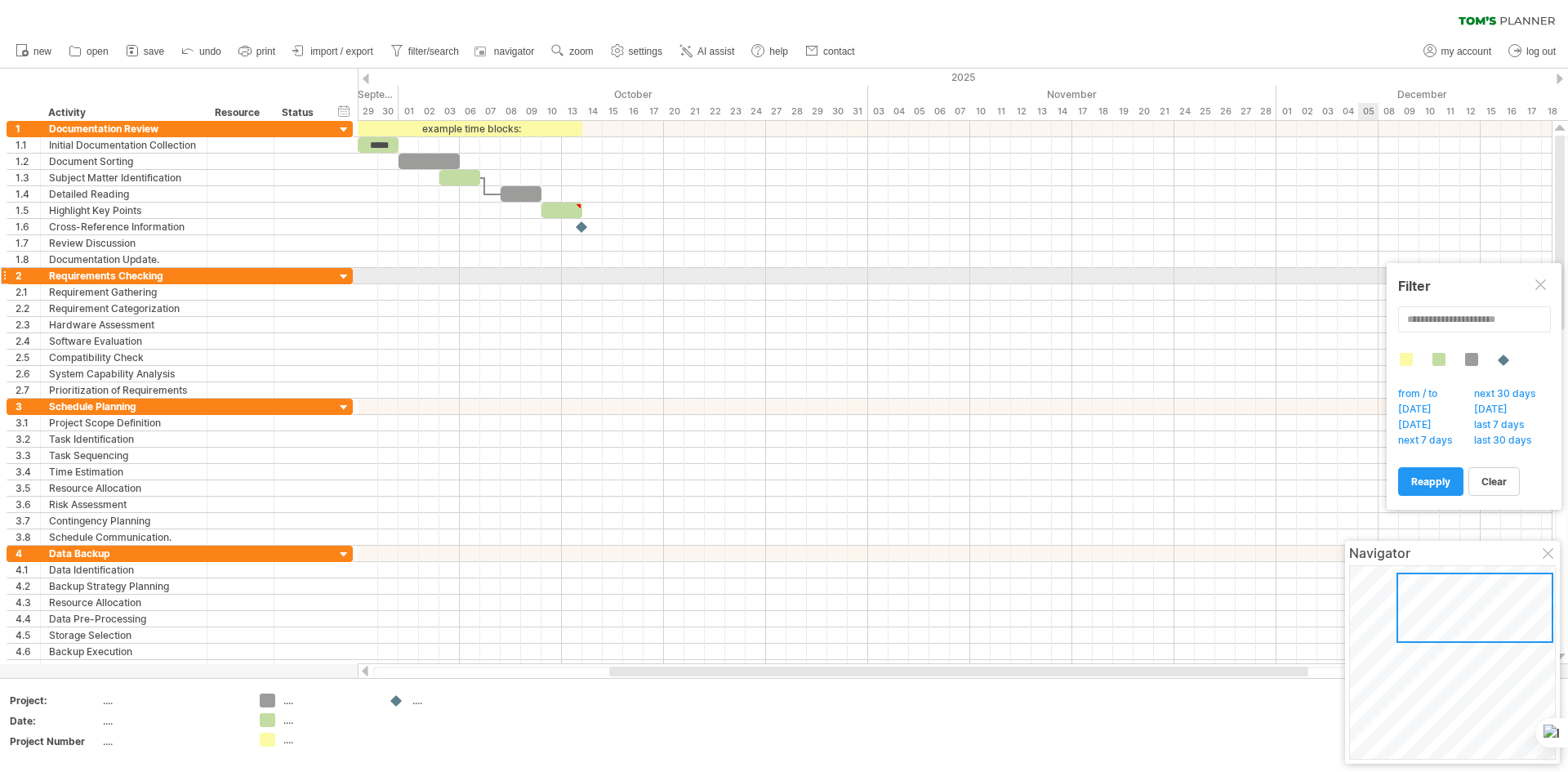
click at [1544, 280] on div at bounding box center [1541, 286] width 13 height 13
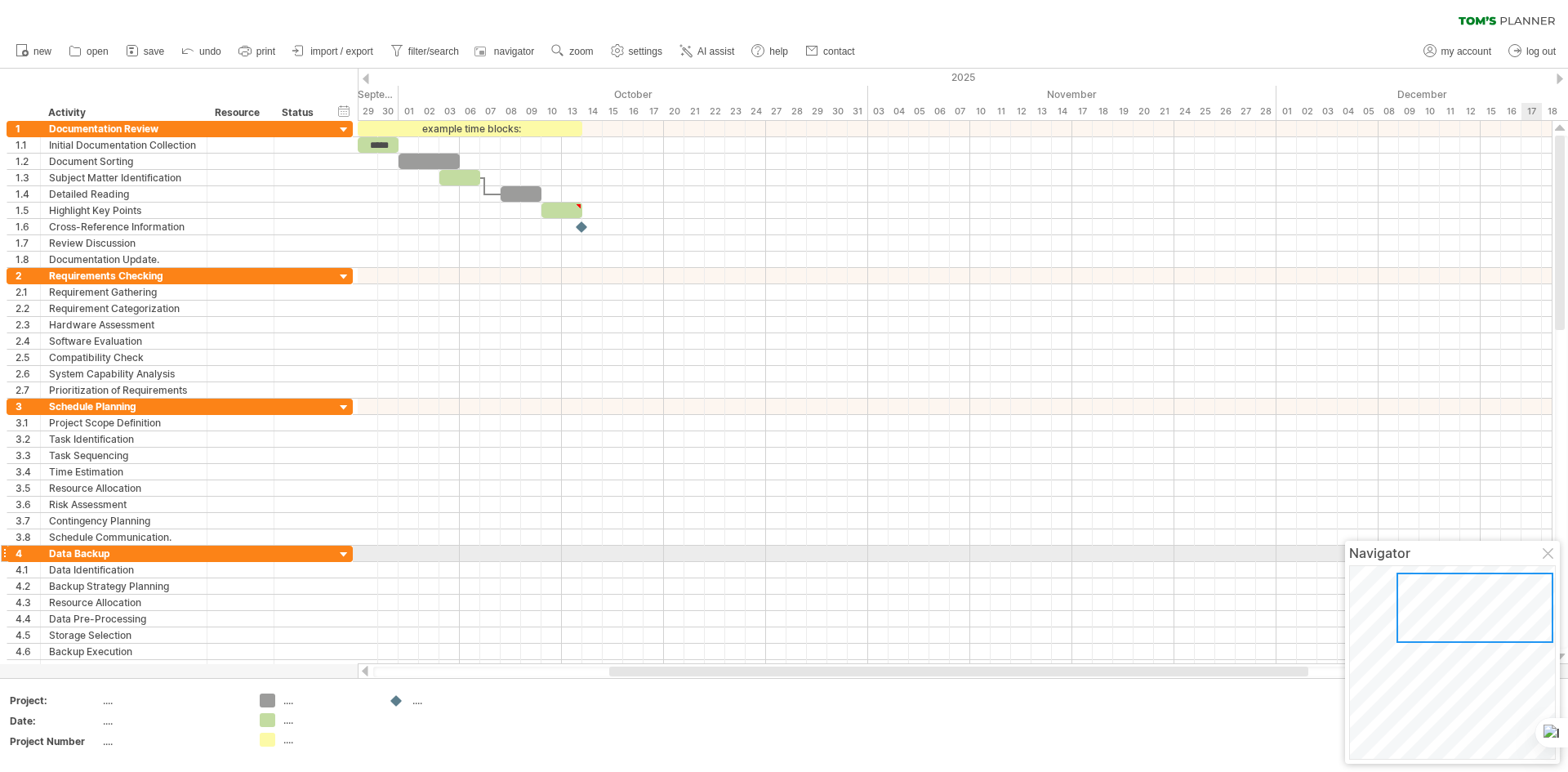
click at [1545, 556] on div at bounding box center [1549, 554] width 13 height 13
